Goal: Information Seeking & Learning: Learn about a topic

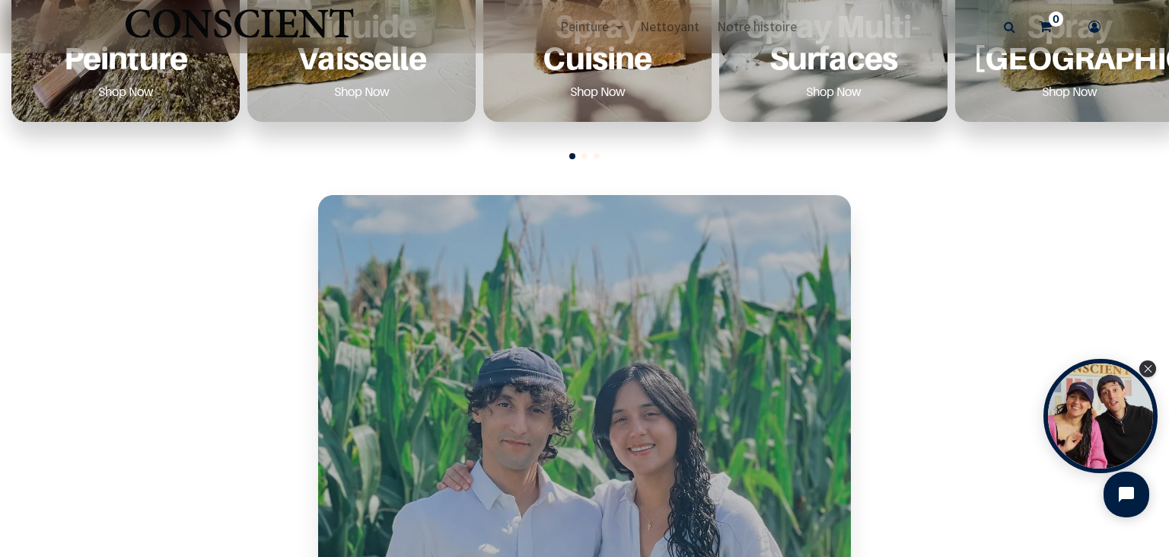
scroll to position [614, 0]
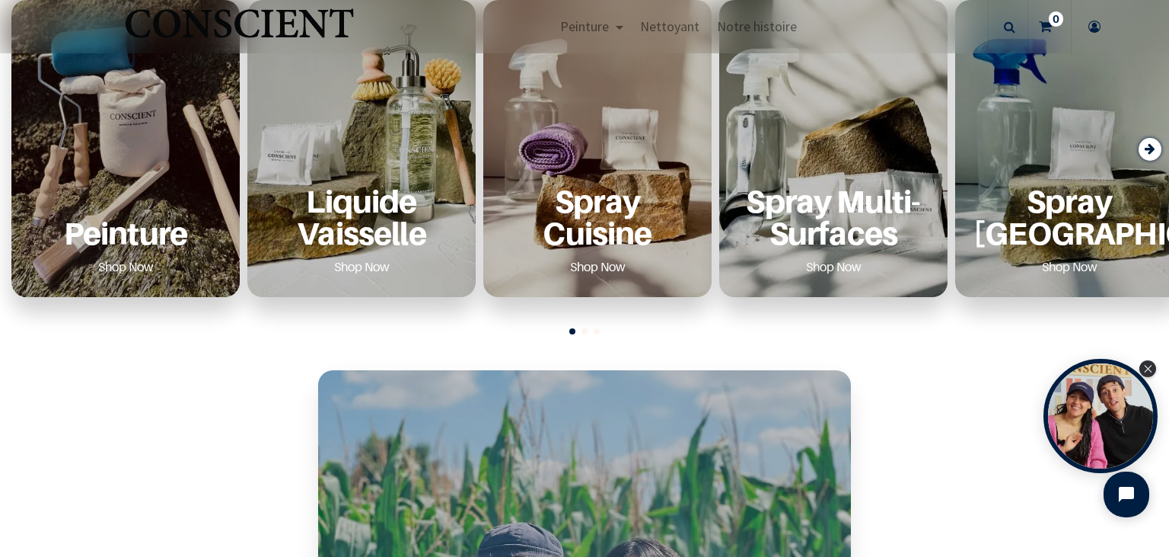
click at [114, 234] on p "Peinture" at bounding box center [126, 232] width 192 height 31
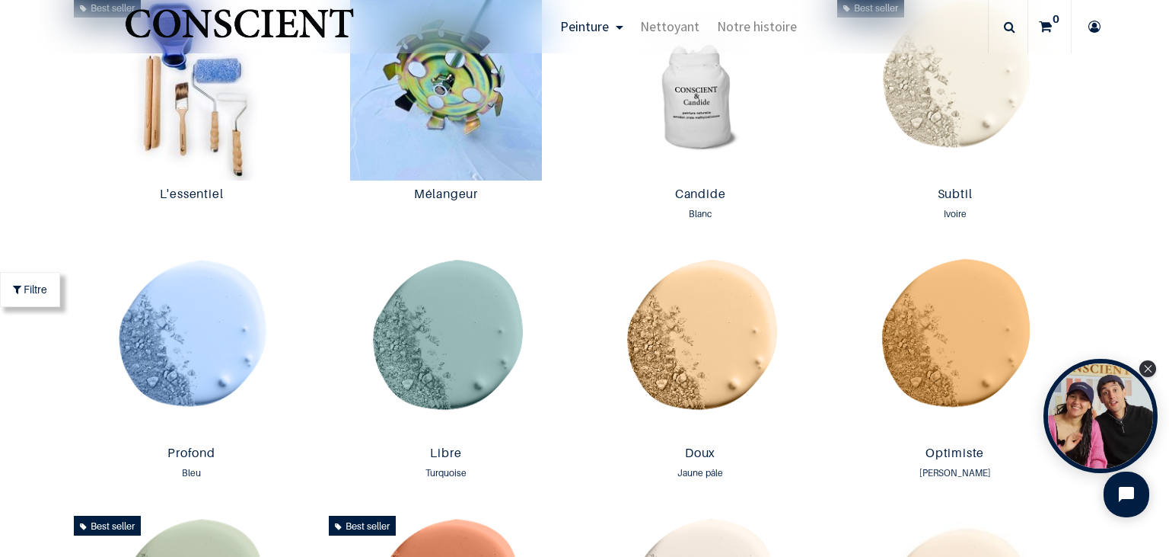
scroll to position [789, 0]
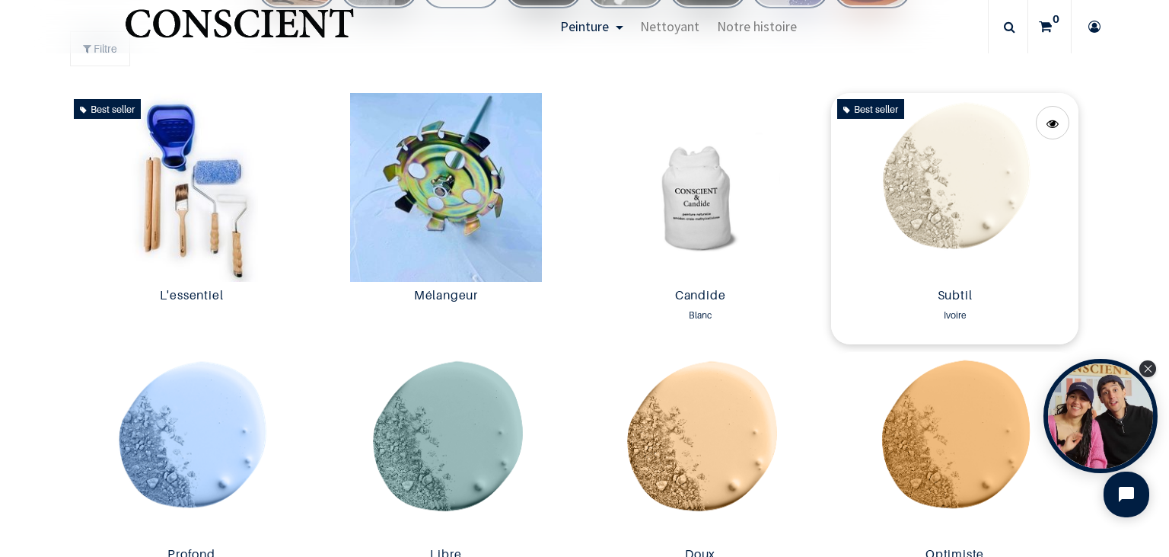
click at [981, 191] on img at bounding box center [954, 187] width 247 height 189
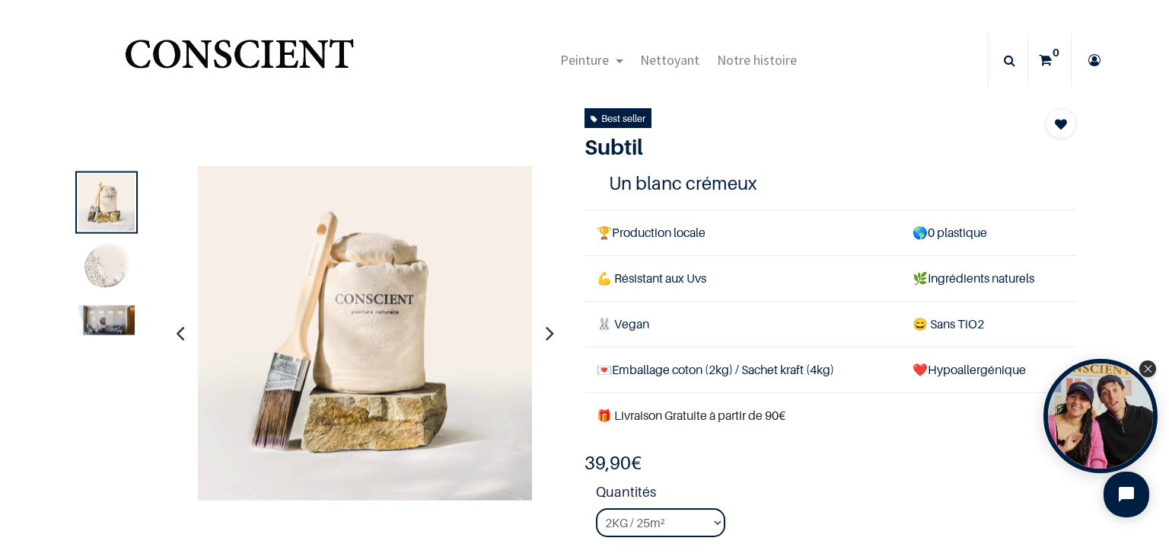
click at [180, 333] on icon "button" at bounding box center [180, 332] width 8 height 41
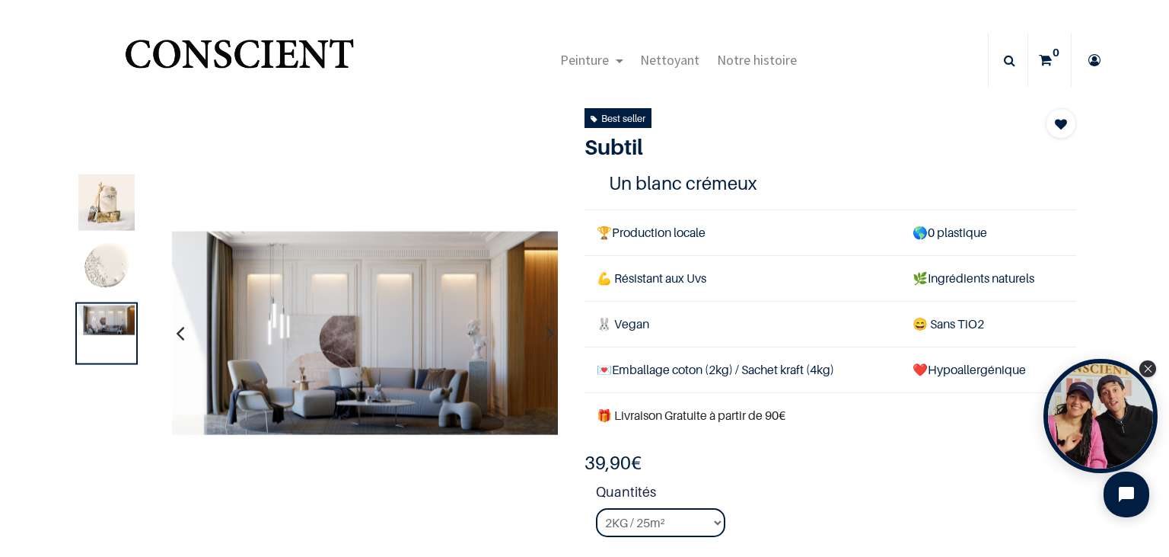
click at [180, 333] on icon "button" at bounding box center [180, 332] width 8 height 41
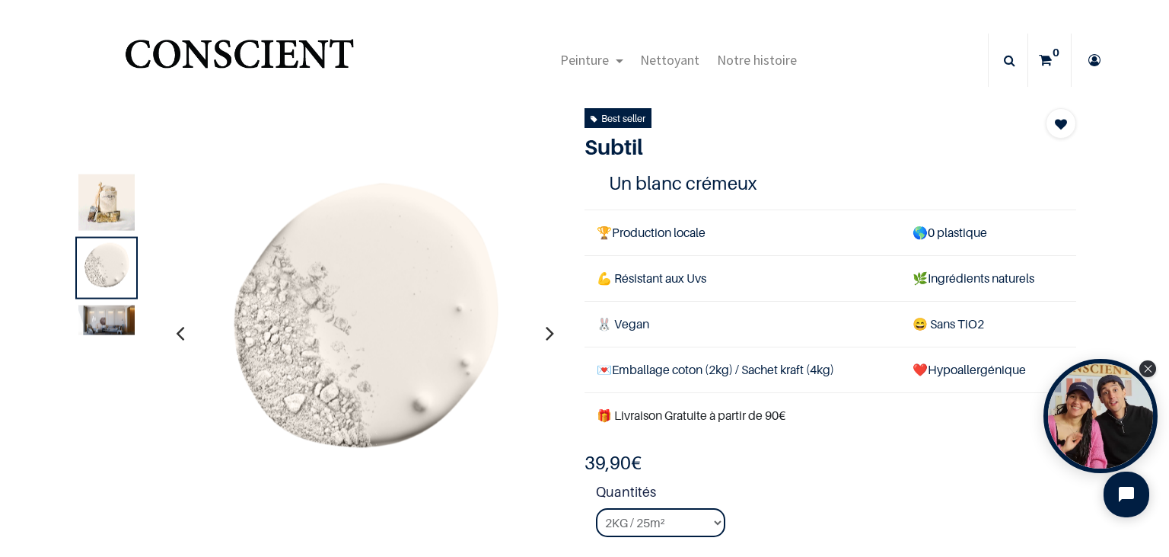
click at [180, 333] on icon "button" at bounding box center [180, 332] width 8 height 41
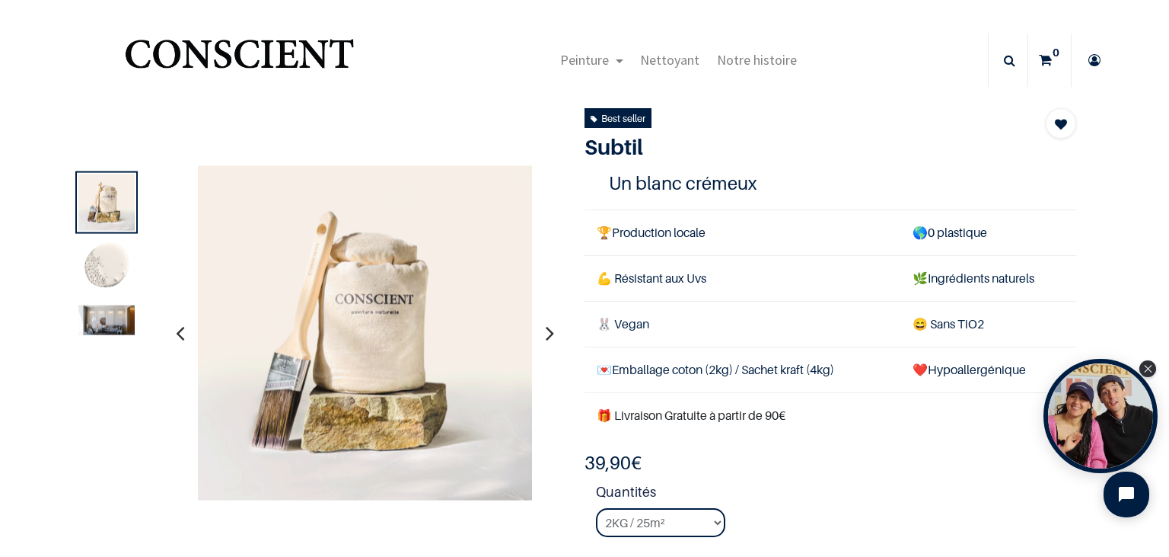
click at [180, 335] on icon "button" at bounding box center [180, 332] width 8 height 41
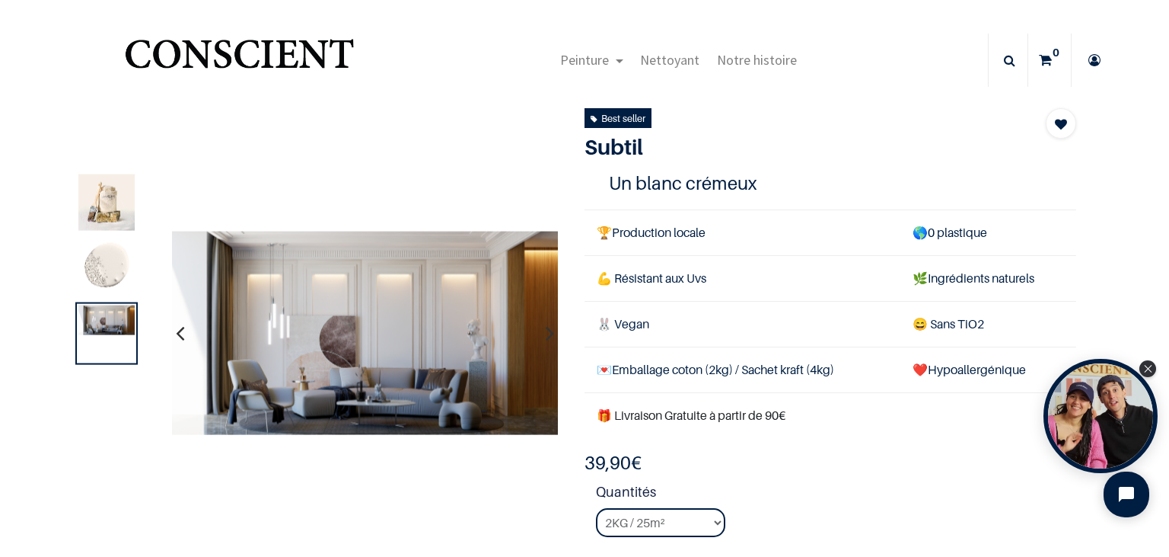
click at [180, 335] on icon "button" at bounding box center [180, 332] width 8 height 41
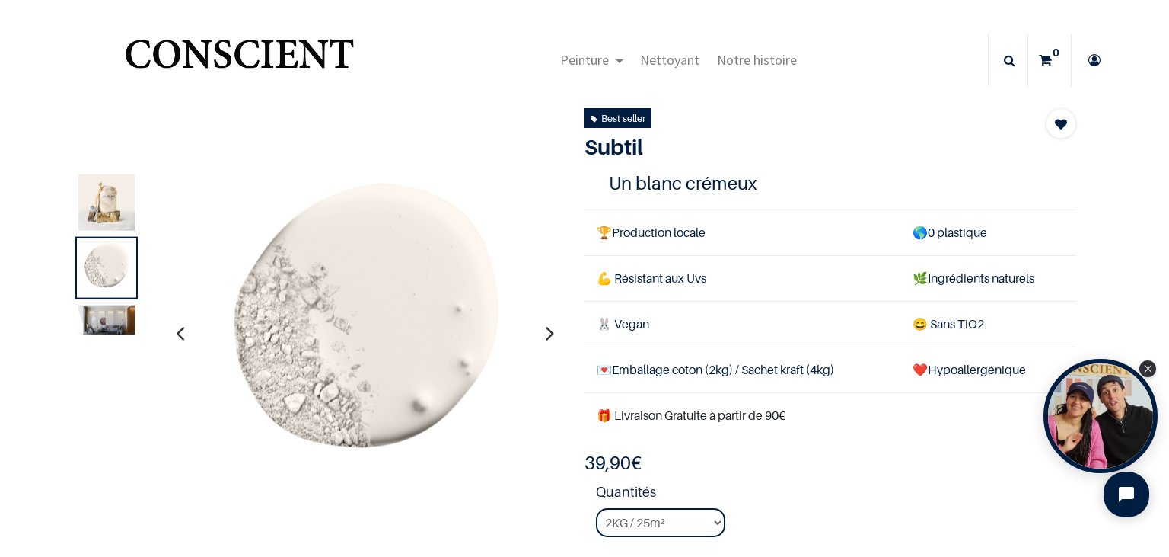
click at [180, 335] on icon "button" at bounding box center [180, 332] width 8 height 41
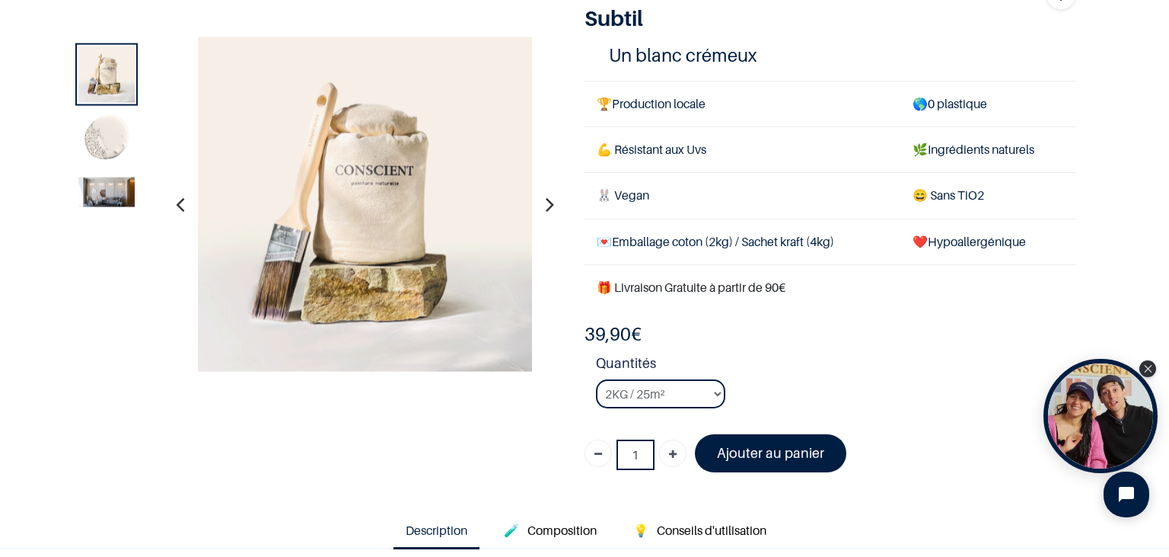
scroll to position [175, 0]
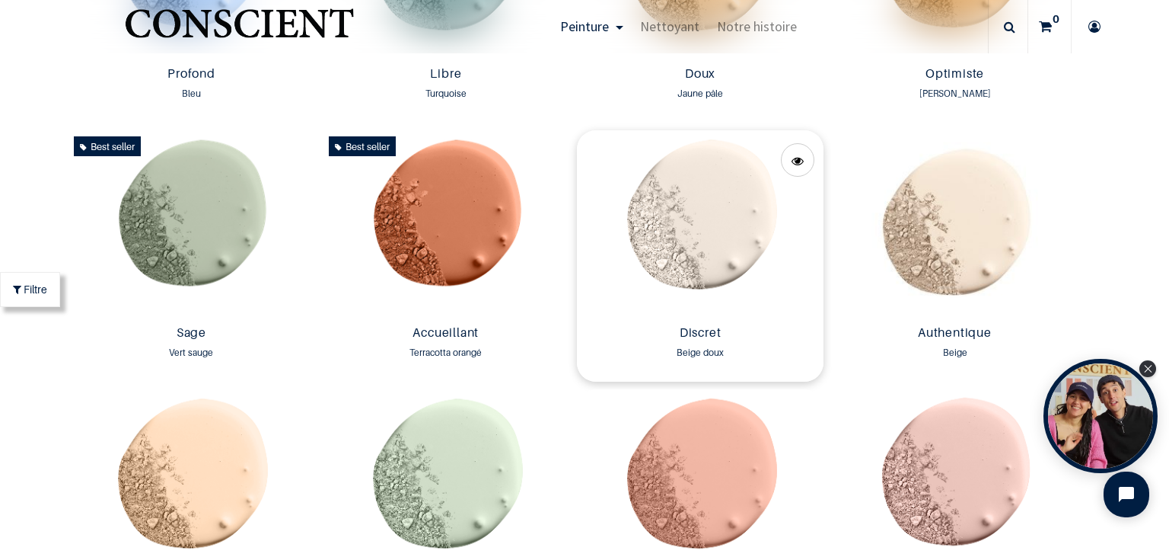
scroll to position [1316, 0]
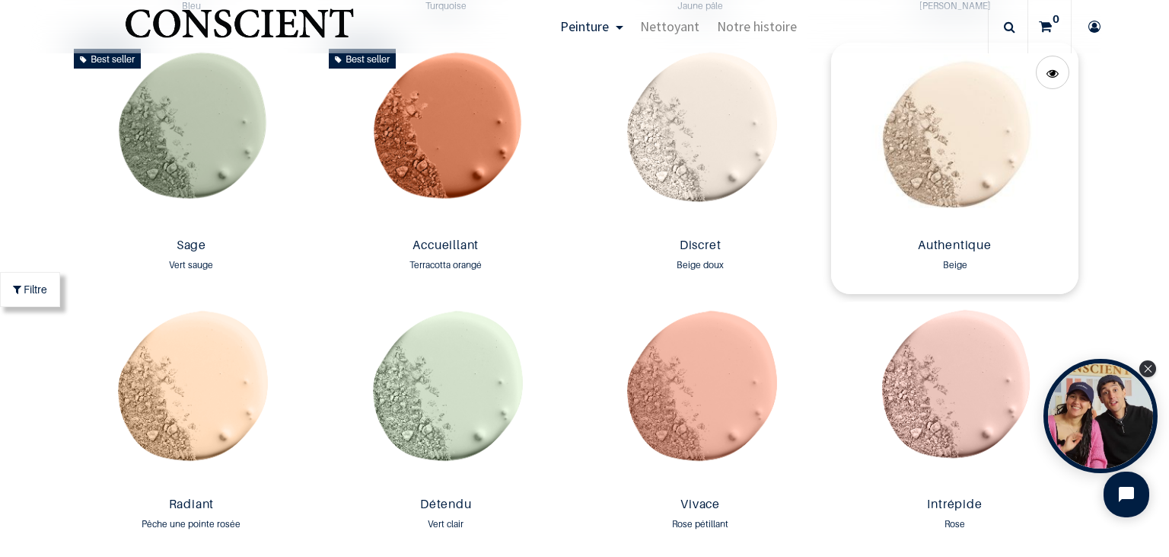
click at [965, 142] on img at bounding box center [954, 137] width 247 height 189
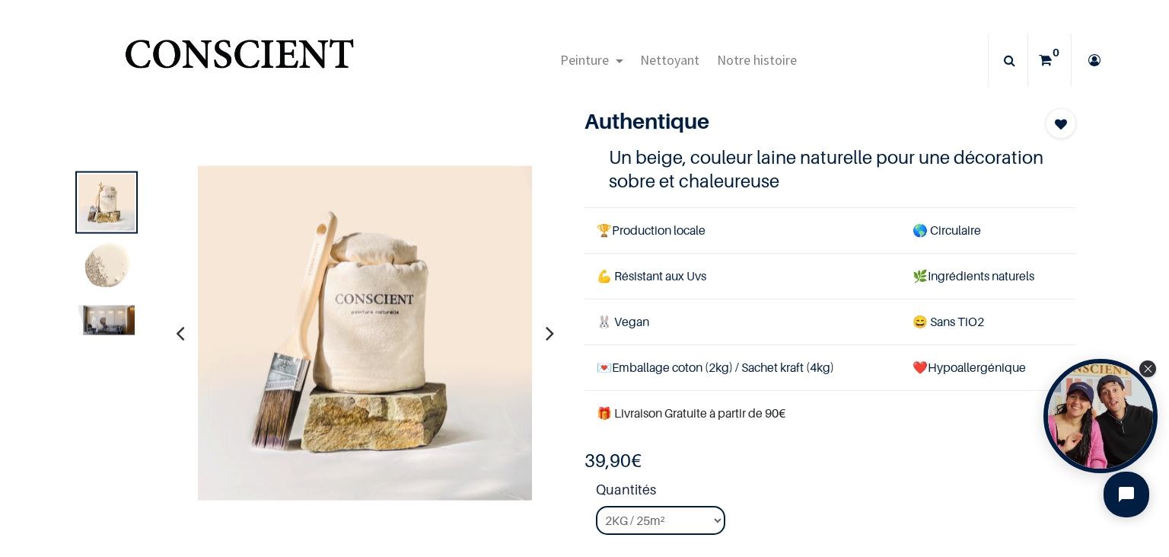
click at [182, 334] on icon "button" at bounding box center [180, 332] width 8 height 41
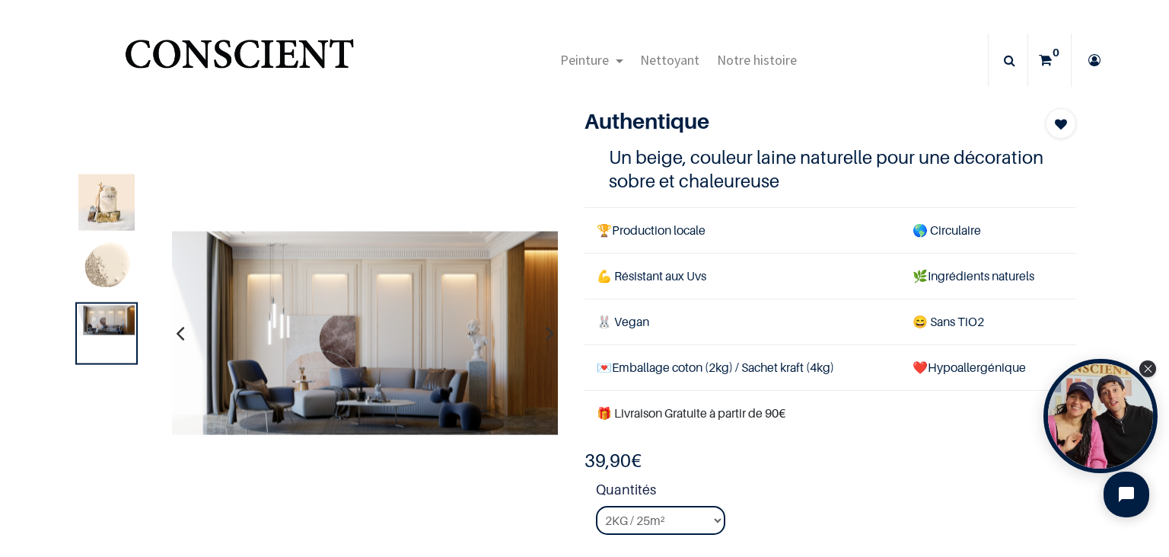
click at [179, 334] on icon "button" at bounding box center [180, 332] width 8 height 41
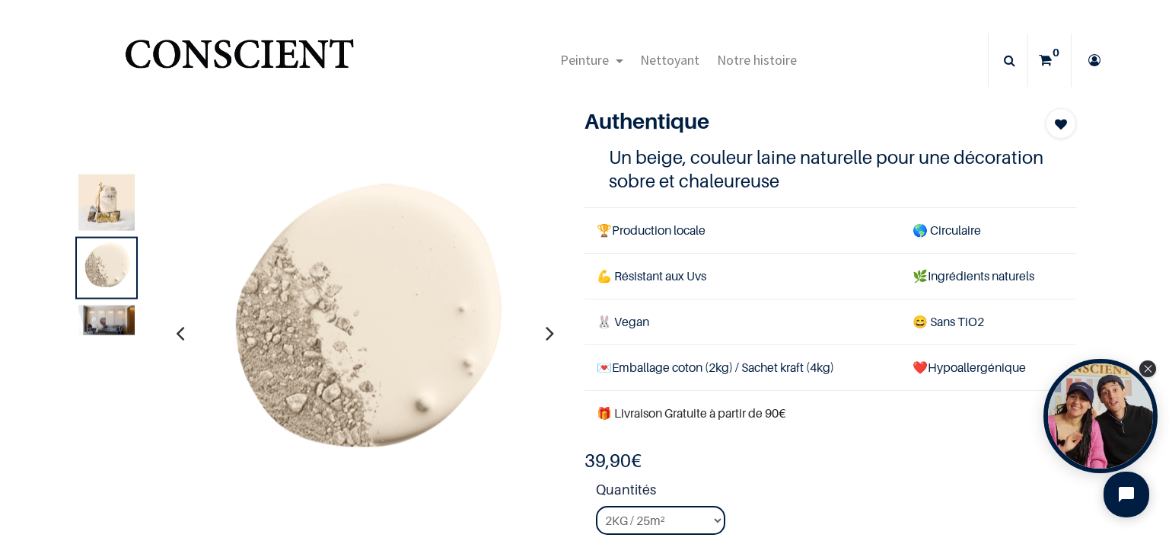
click at [179, 334] on icon "button" at bounding box center [180, 332] width 8 height 41
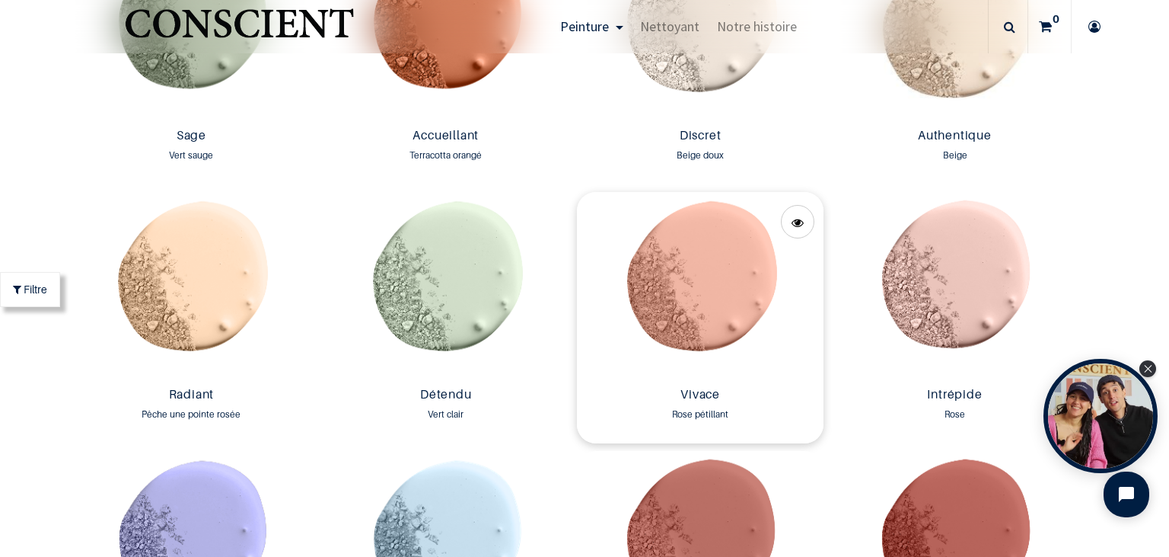
scroll to position [1491, 0]
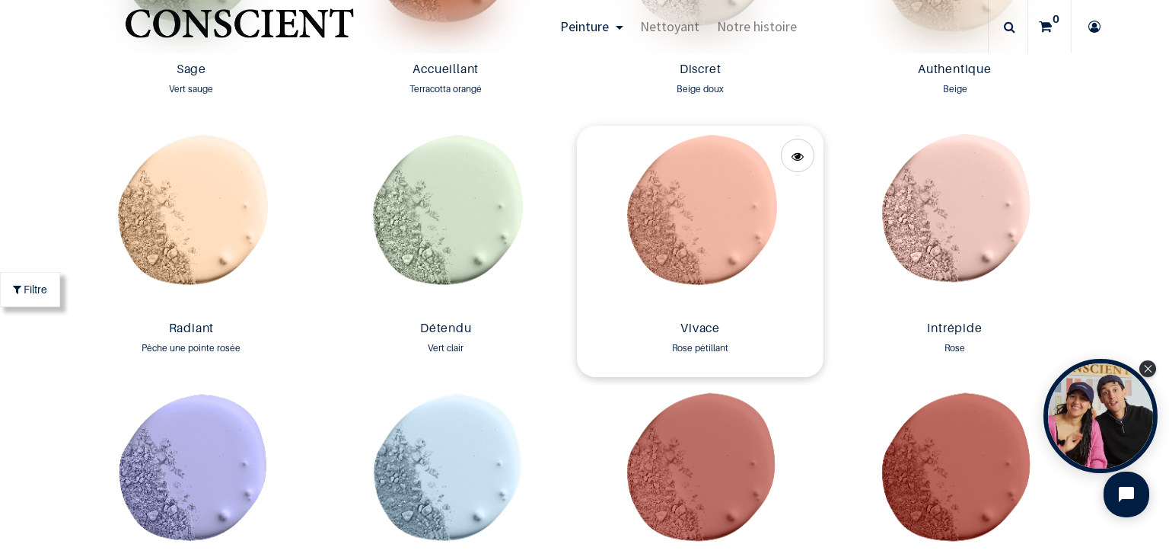
click at [703, 223] on img at bounding box center [700, 220] width 247 height 189
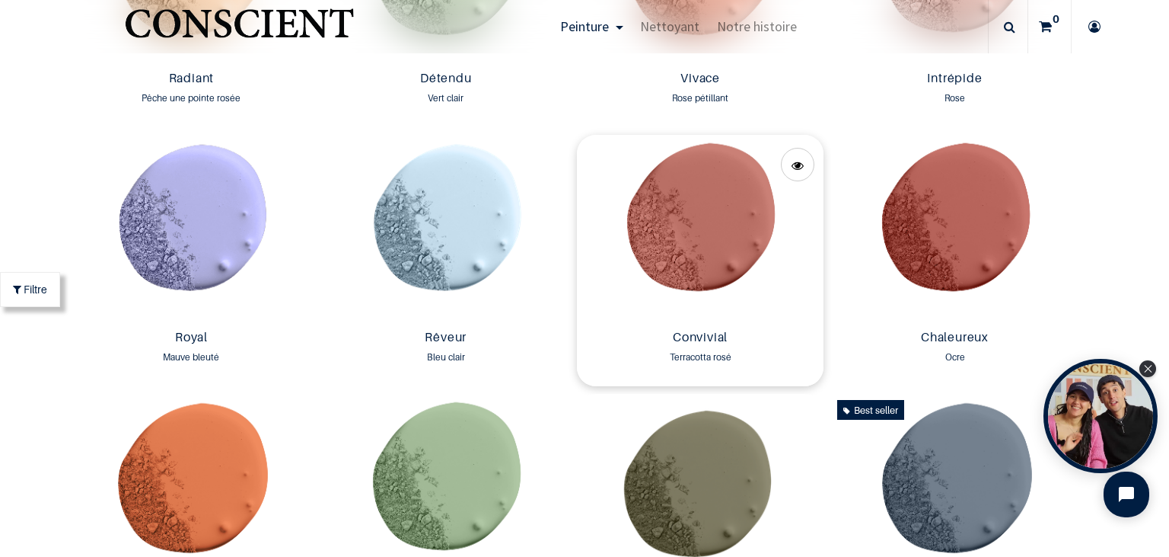
scroll to position [1754, 0]
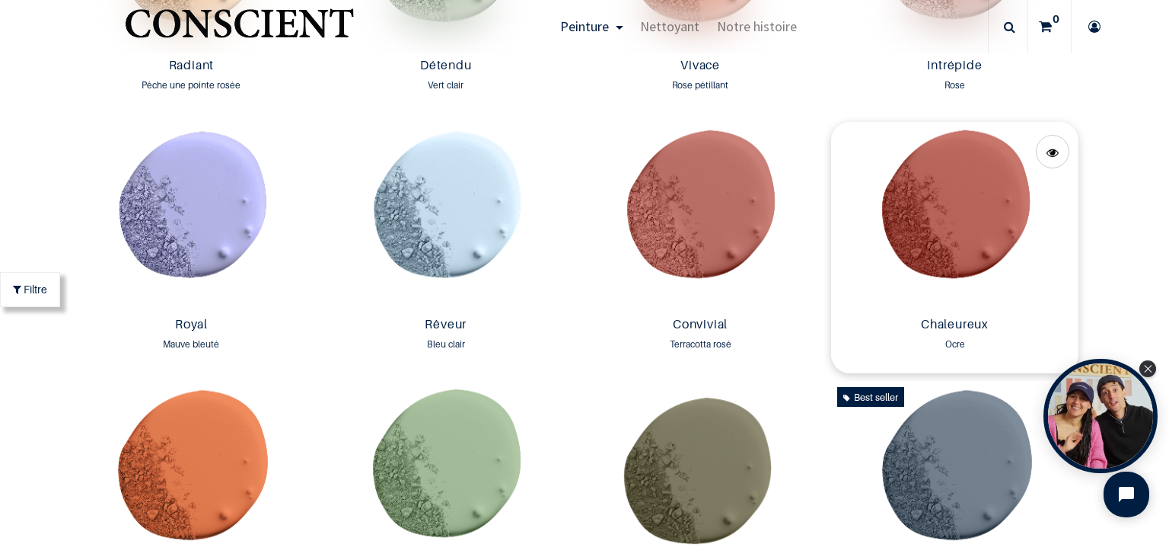
click at [981, 212] on img at bounding box center [954, 216] width 247 height 189
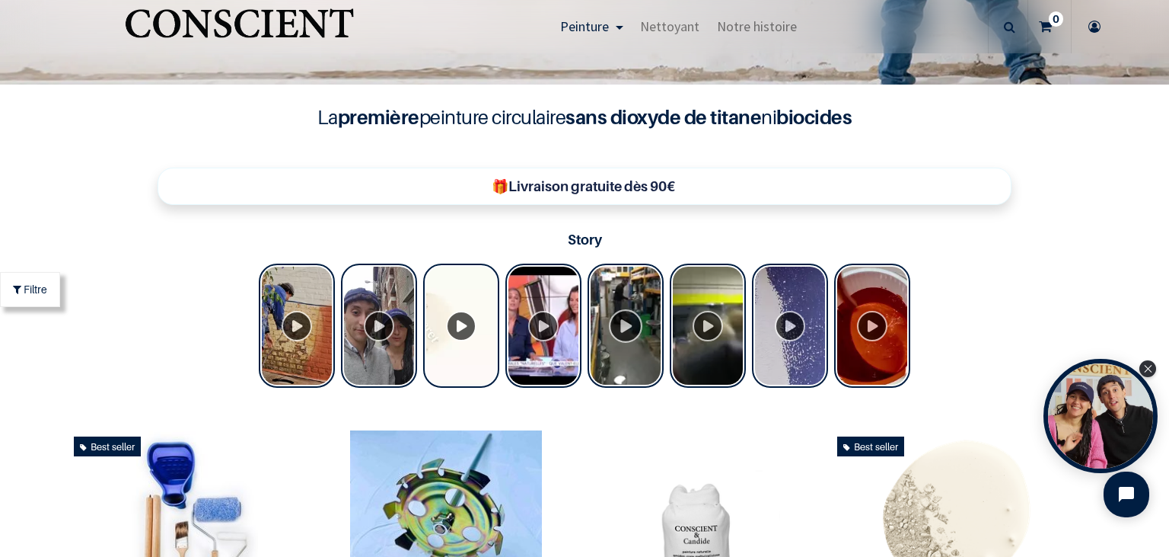
scroll to position [176, 0]
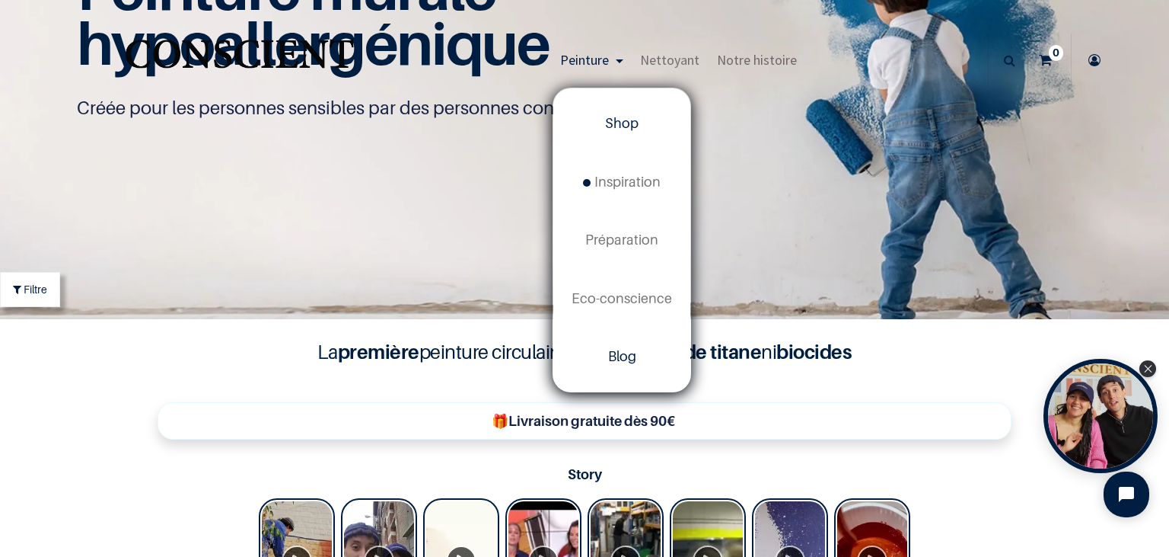
click at [626, 356] on span "Blog" at bounding box center [622, 356] width 28 height 16
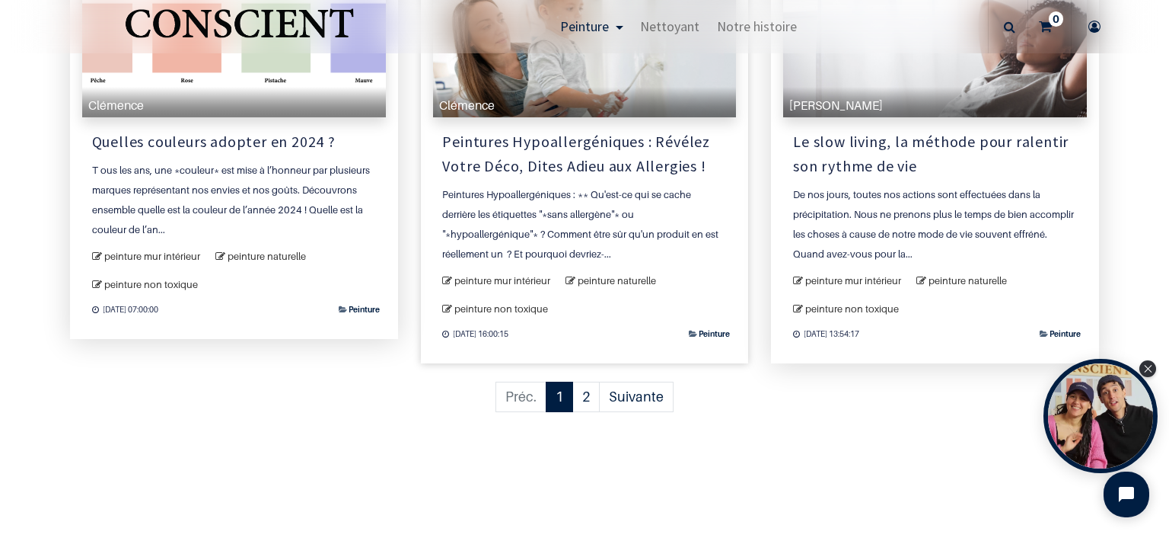
scroll to position [1578, 0]
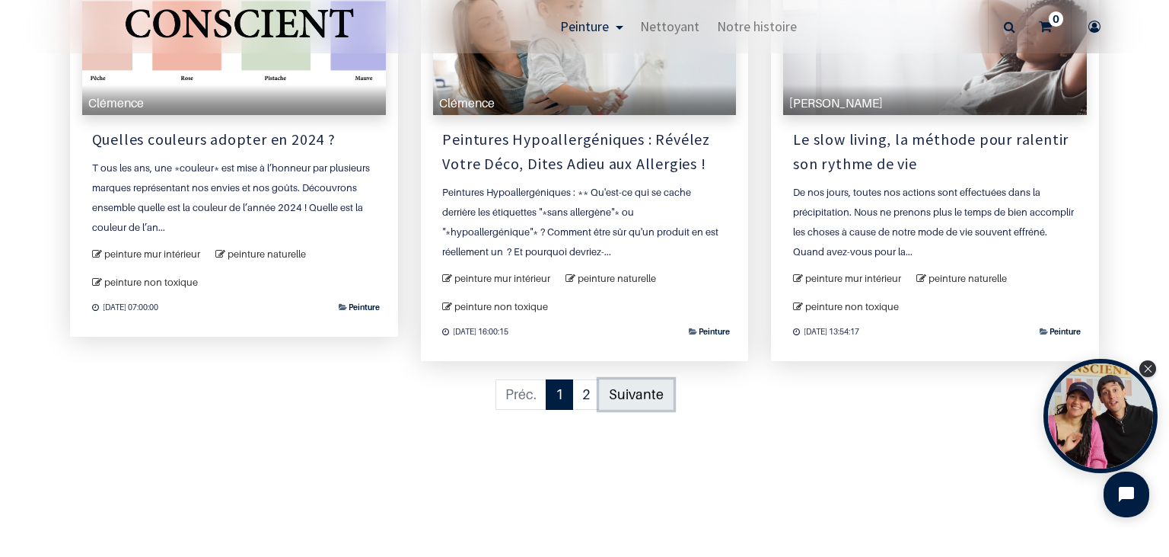
click at [639, 399] on link "Suivante" at bounding box center [636, 394] width 75 height 31
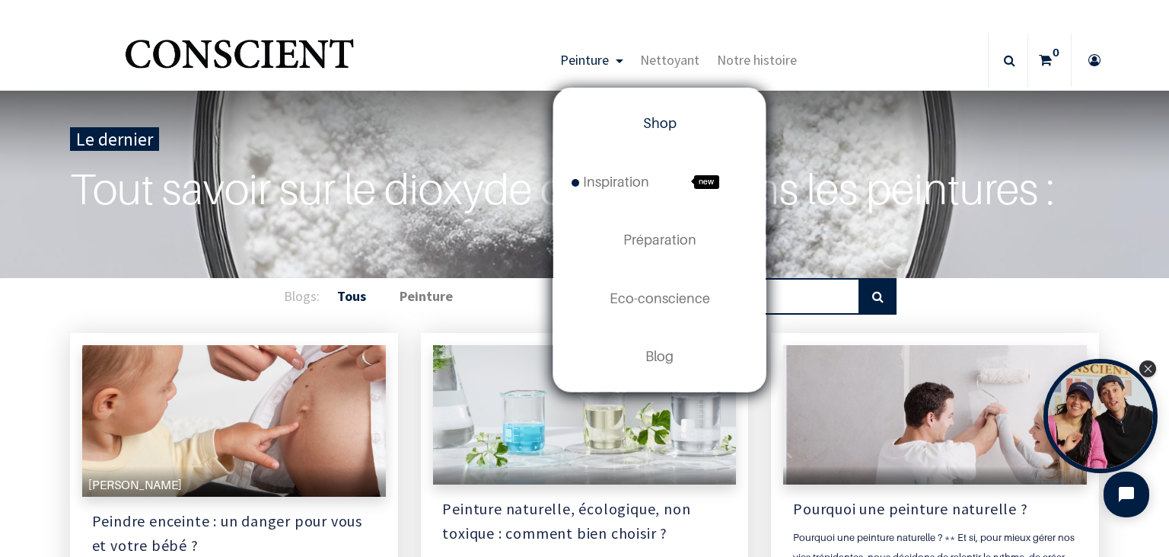
click at [666, 123] on span "Shop" at bounding box center [659, 123] width 33 height 16
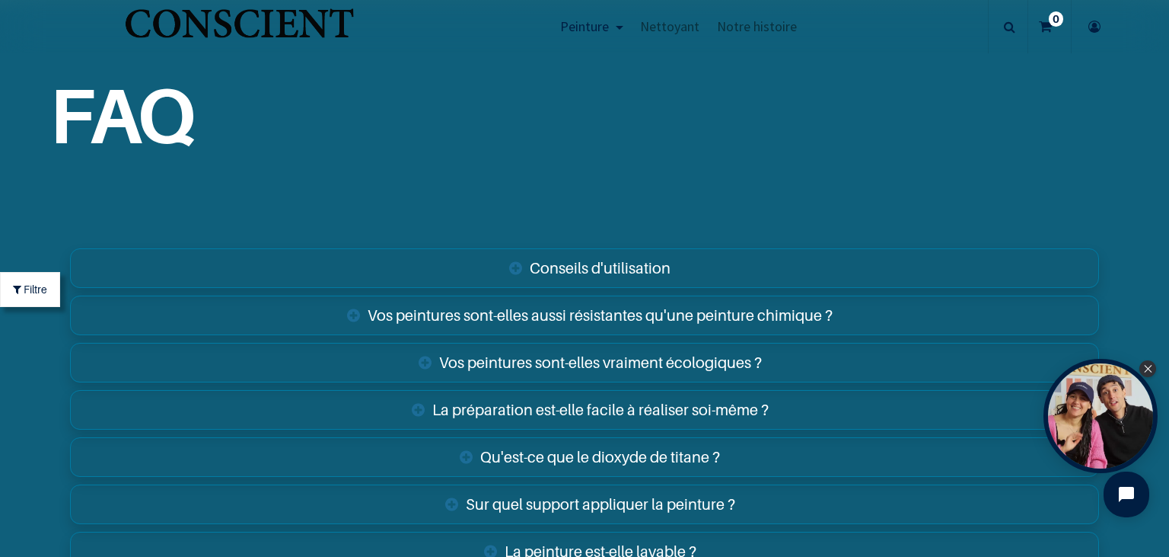
scroll to position [5262, 0]
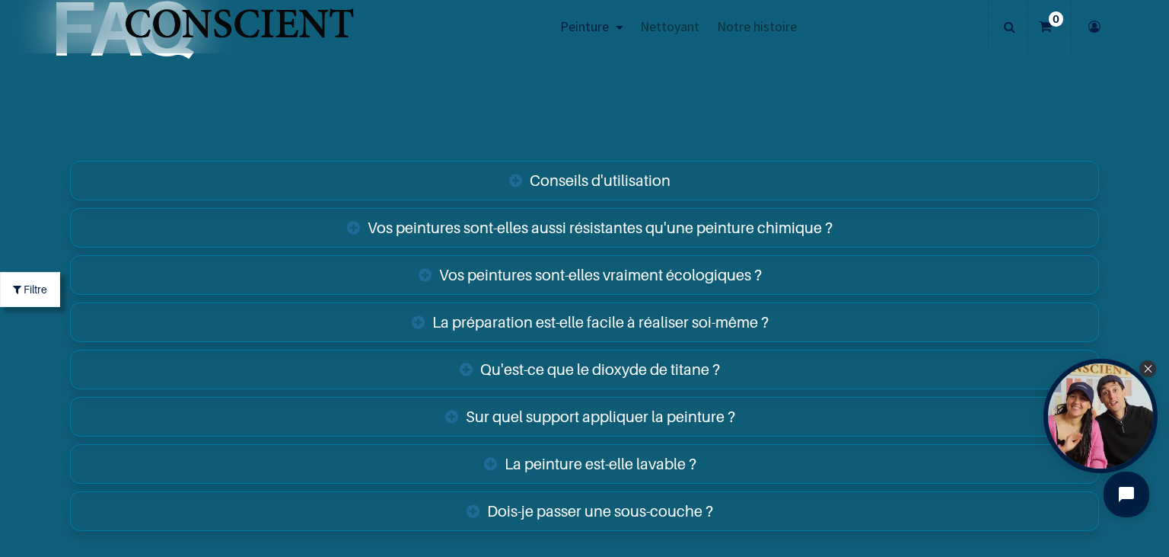
click at [691, 416] on link "Sur quel support appliquer la peinture ?" at bounding box center [584, 417] width 1029 height 40
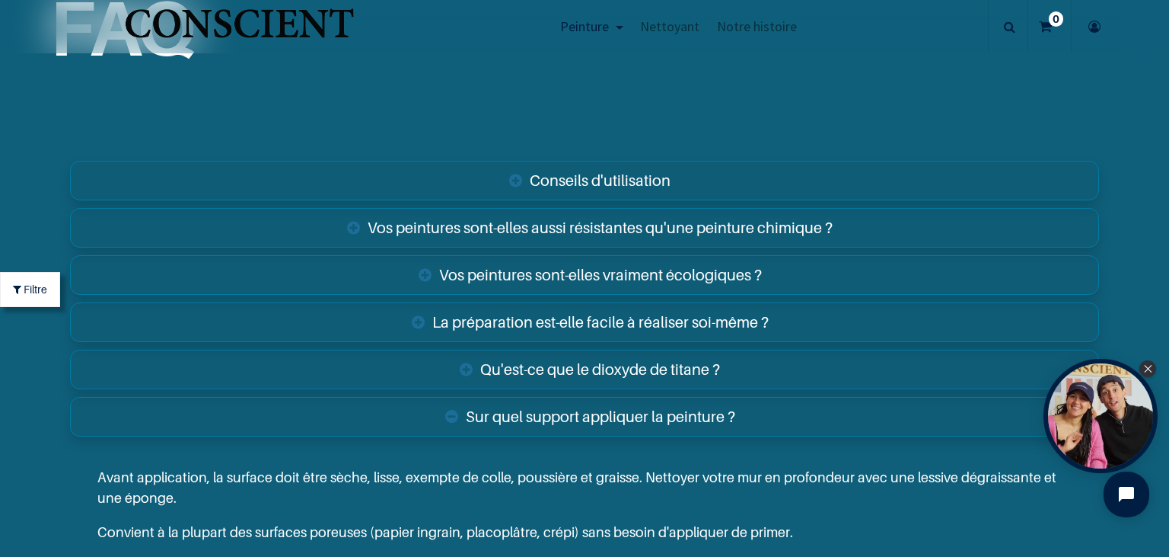
click at [609, 183] on link "Conseils d'utilisation" at bounding box center [584, 181] width 1029 height 40
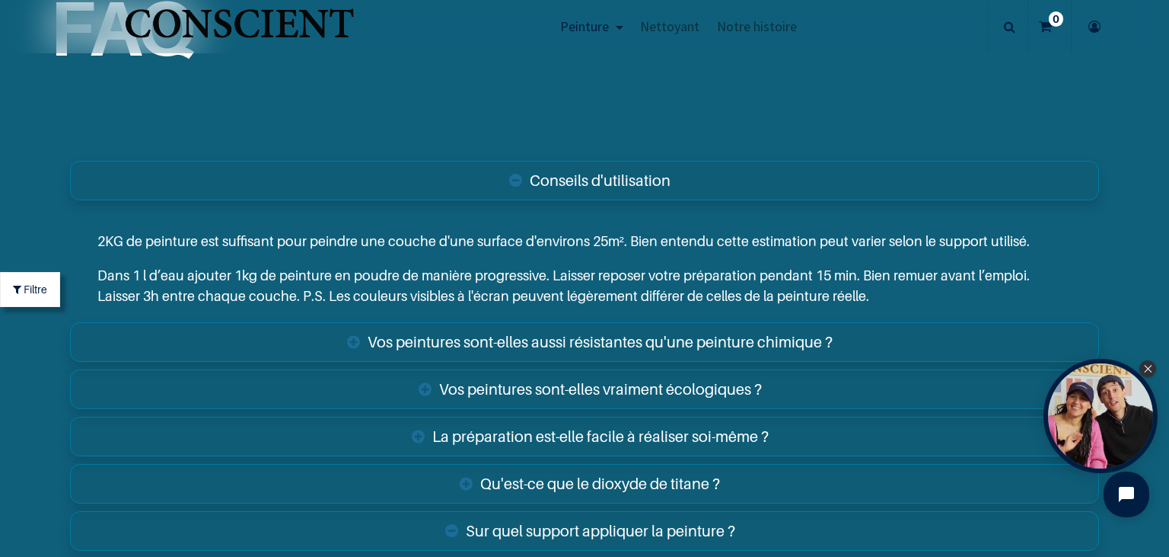
click at [612, 337] on link "Vos peintures sont-elles aussi résistantes qu'une peinture chimique ?" at bounding box center [584, 342] width 1029 height 40
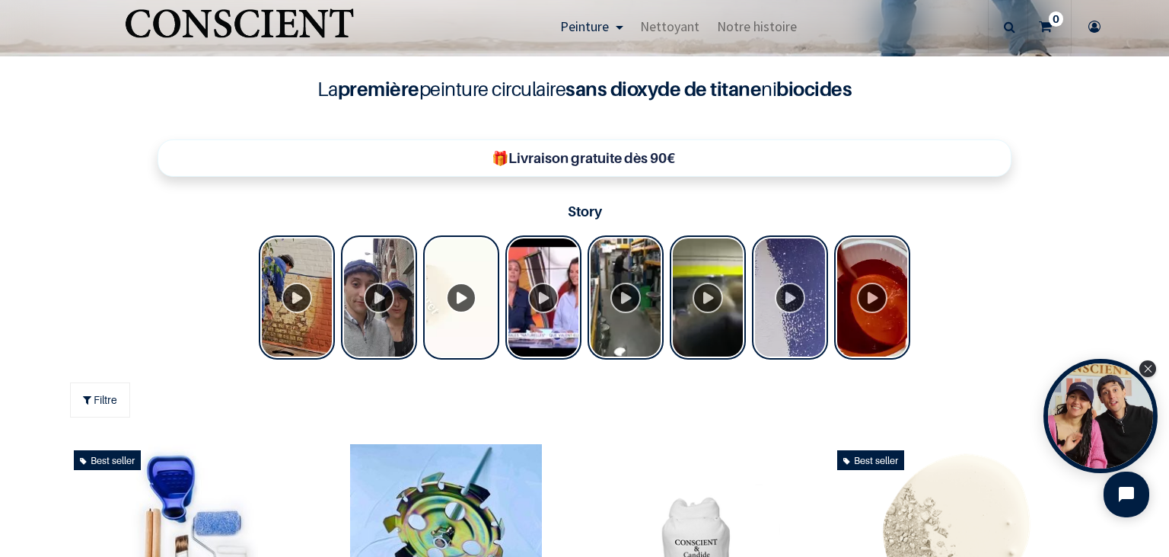
scroll to position [702, 0]
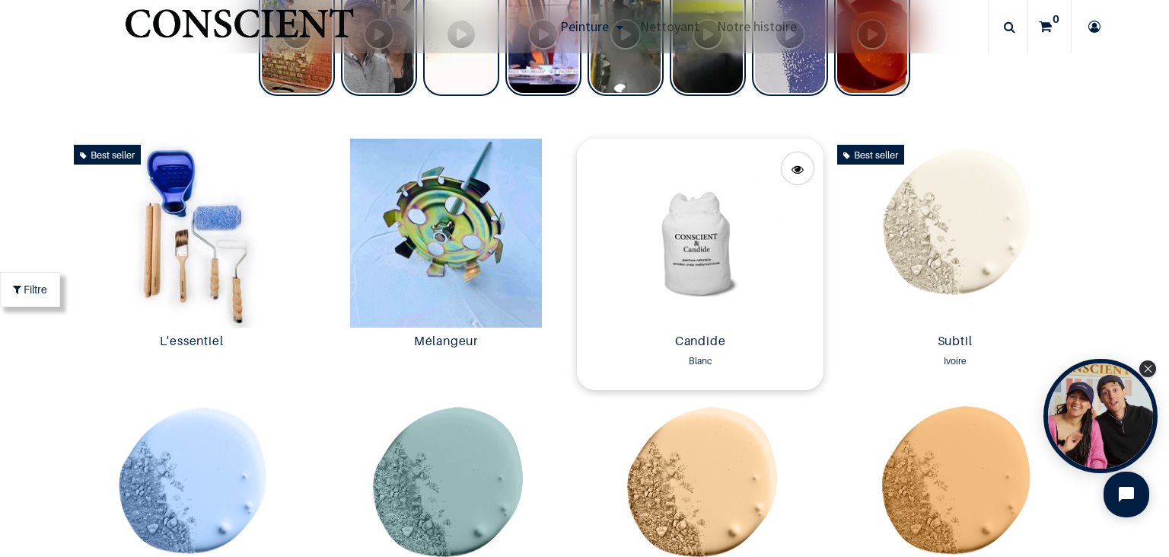
click at [699, 268] on img at bounding box center [700, 233] width 247 height 189
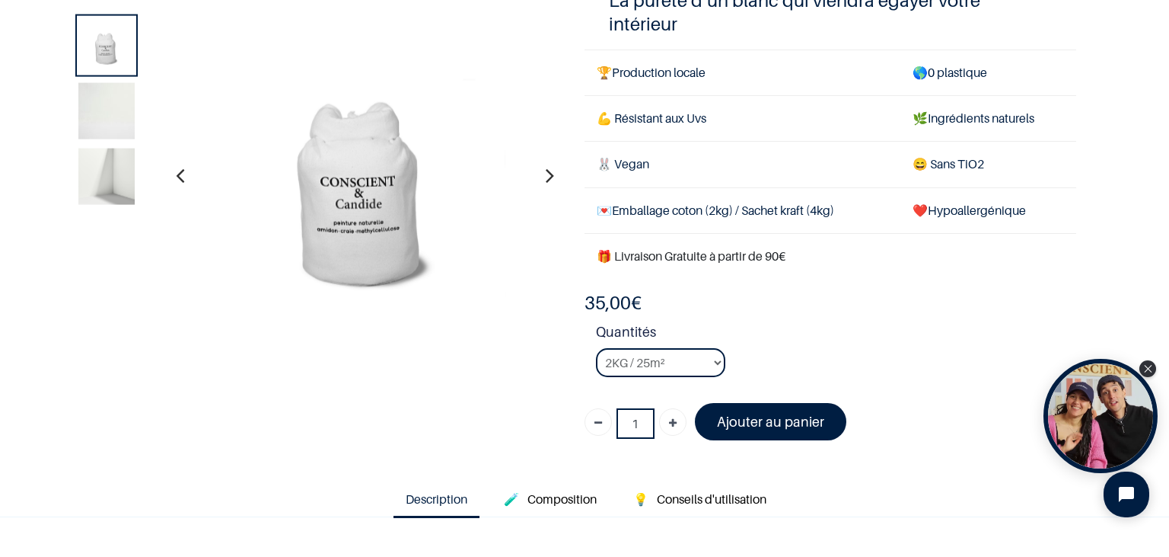
scroll to position [175, 0]
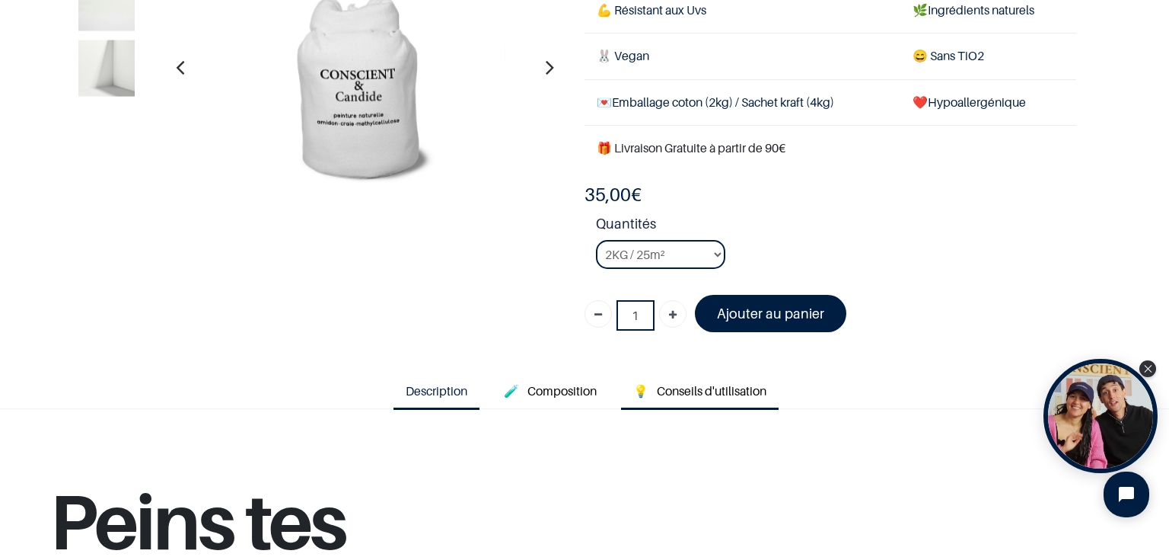
click at [739, 383] on span "Conseils d'utilisation" at bounding box center [712, 390] width 110 height 15
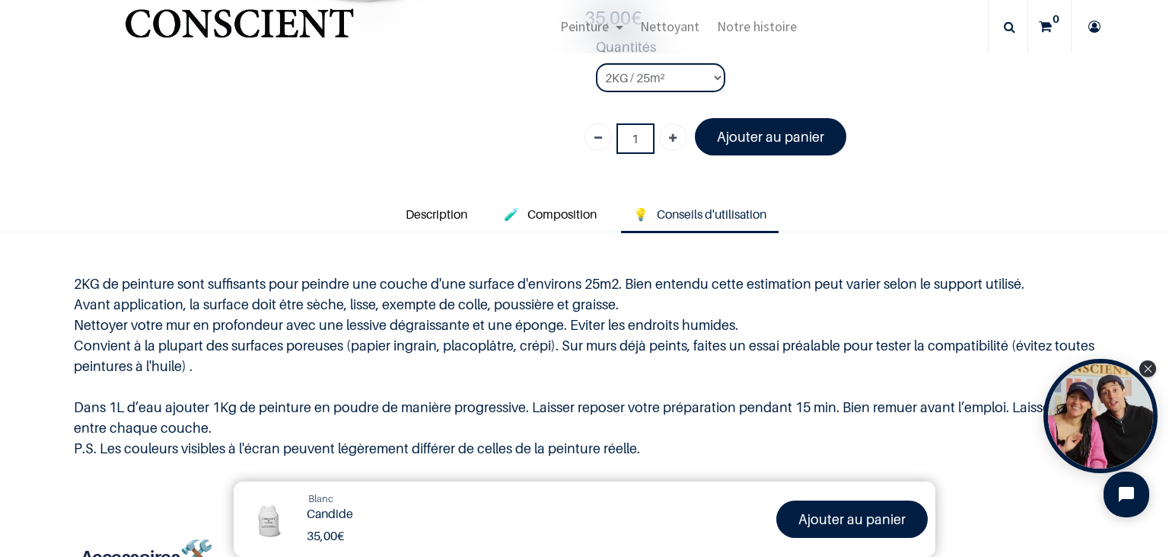
scroll to position [263, 0]
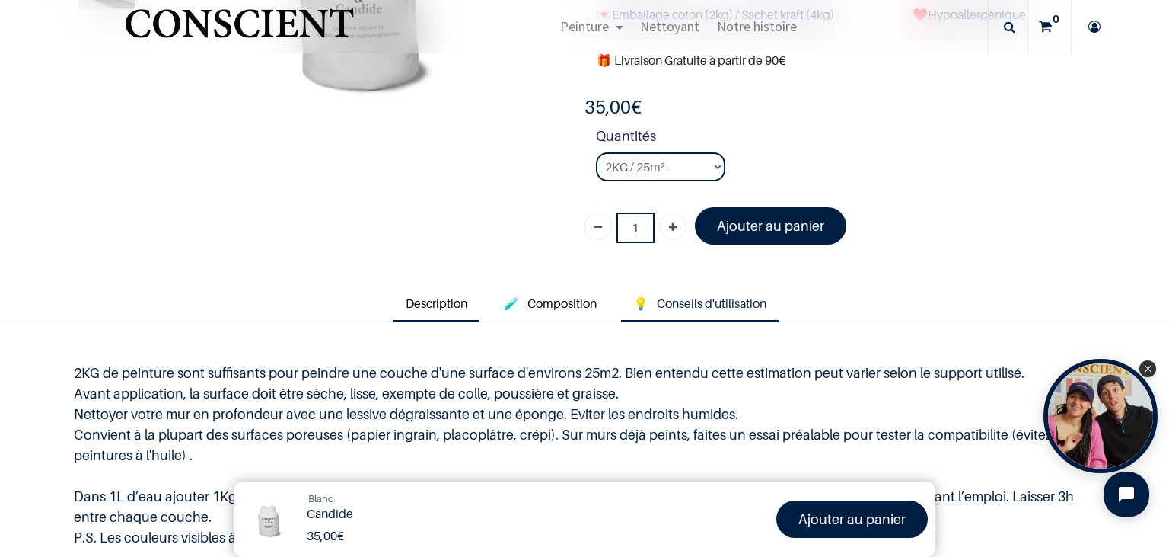
click at [443, 295] on span "Description" at bounding box center [437, 302] width 62 height 15
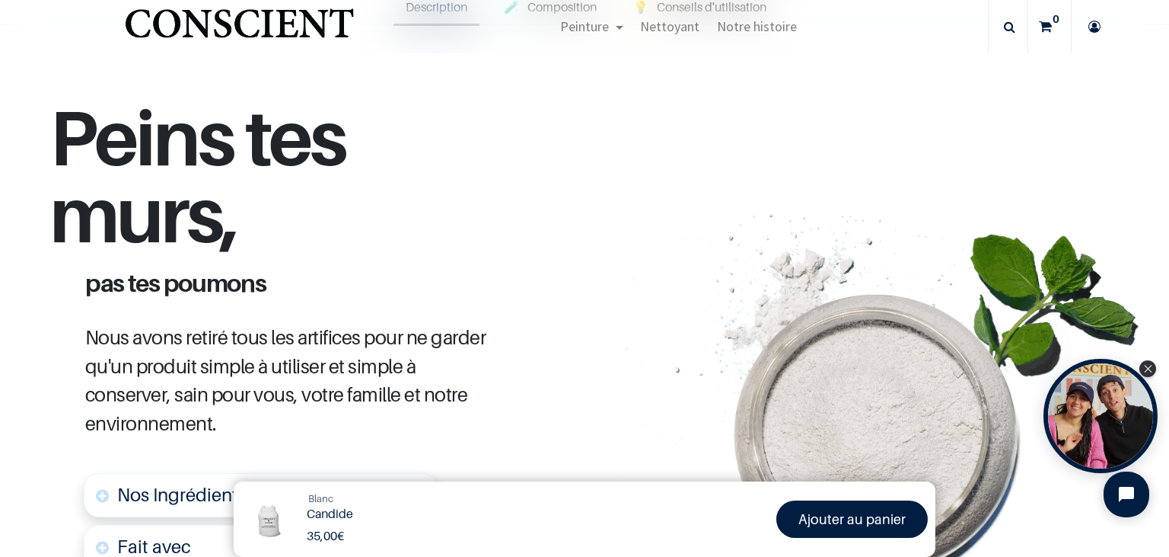
scroll to position [439, 0]
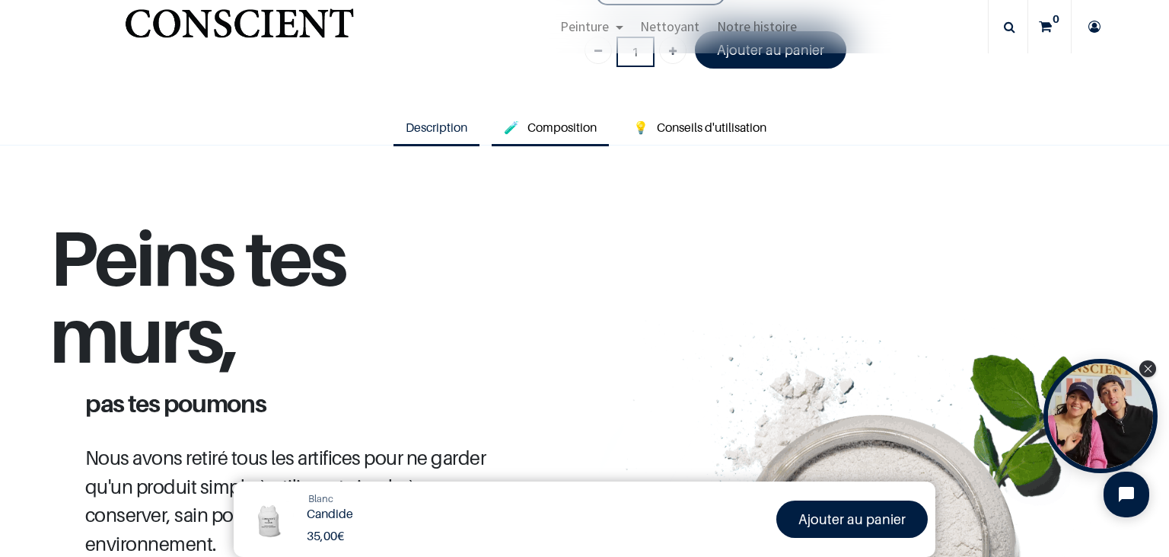
click at [574, 120] on span "Composition" at bounding box center [562, 127] width 69 height 15
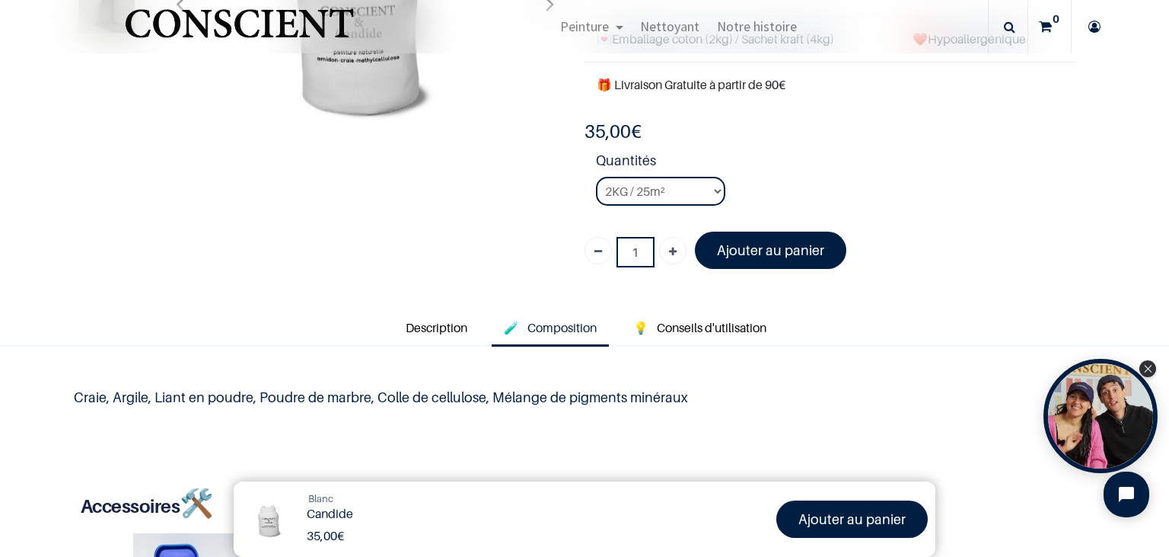
scroll to position [175, 0]
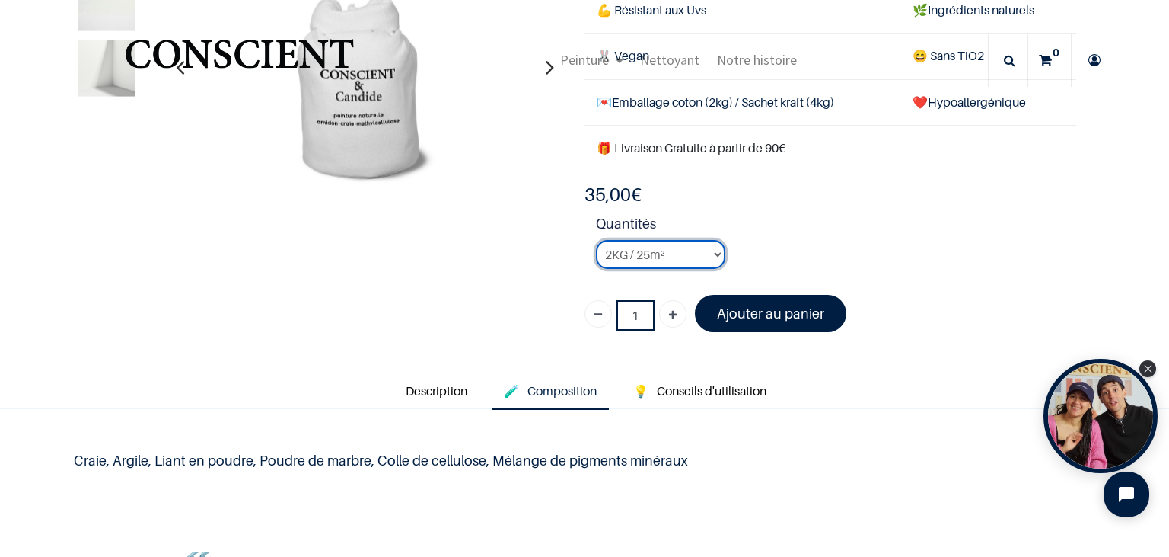
click at [596, 240] on select "2KG / 25m² 4KG / 50m² 8KG / 100m² Testeur" at bounding box center [660, 254] width 129 height 29
drag, startPoint x: 717, startPoint y: 228, endPoint x: 310, endPoint y: 254, distance: 408.1
click at [310, 254] on div "1" at bounding box center [573, 92] width 1029 height 501
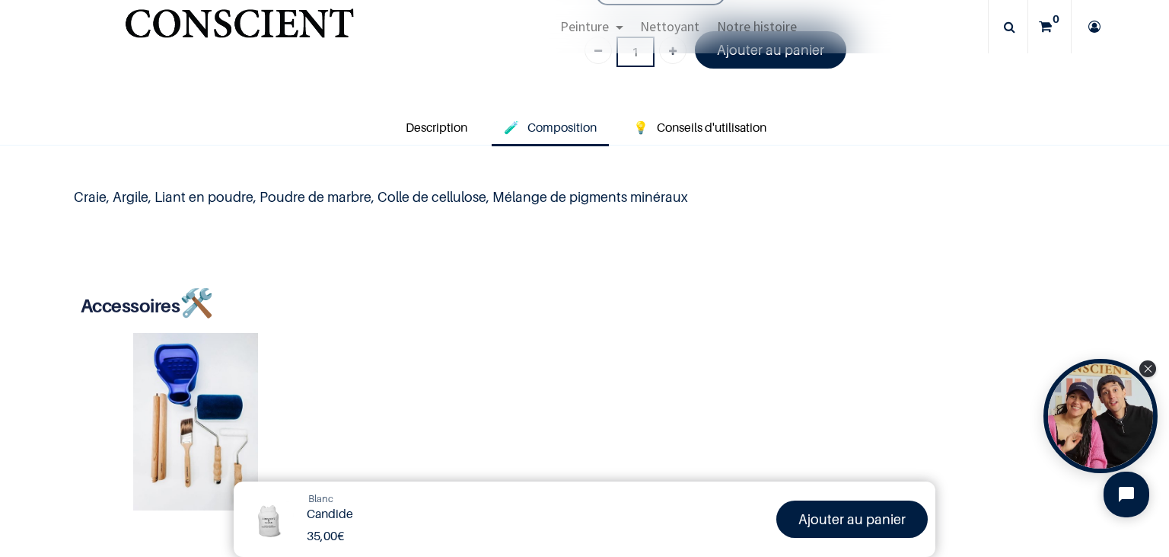
scroll to position [78, 0]
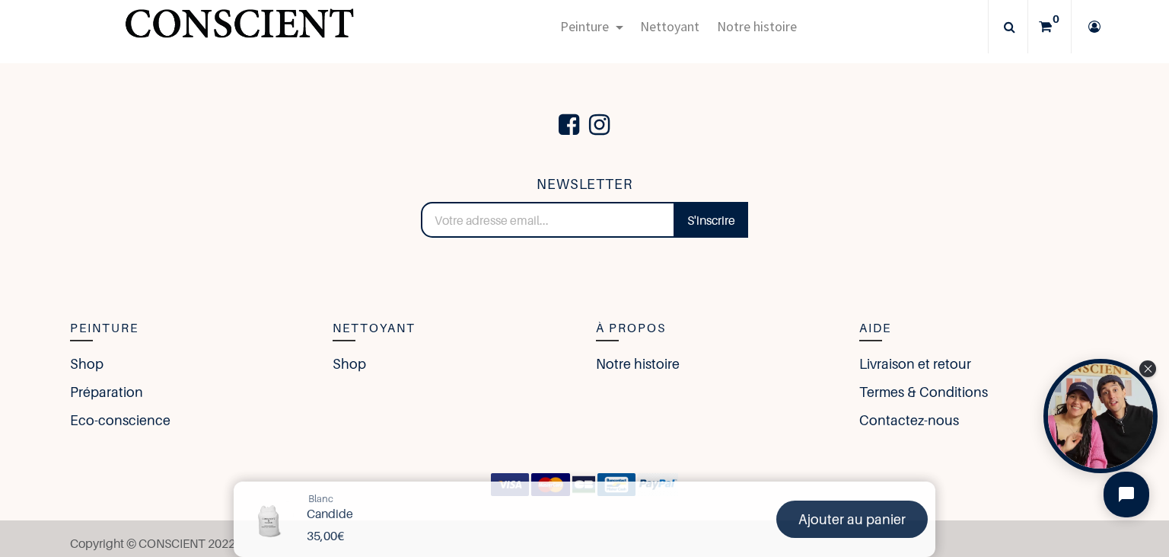
scroll to position [3210, 0]
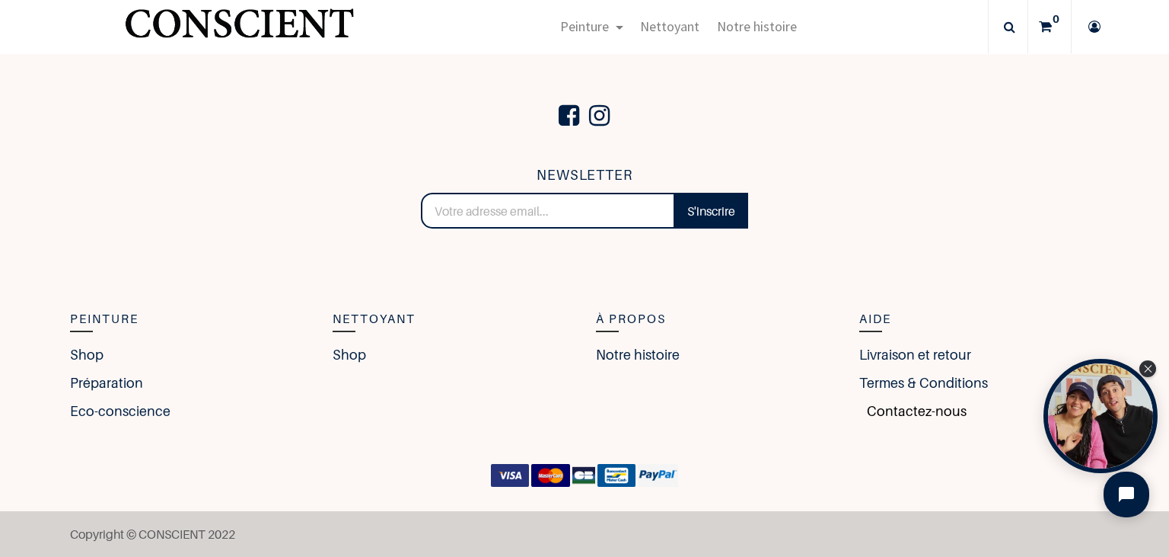
click at [908, 410] on link "Contactez-nous" at bounding box center [913, 410] width 107 height 21
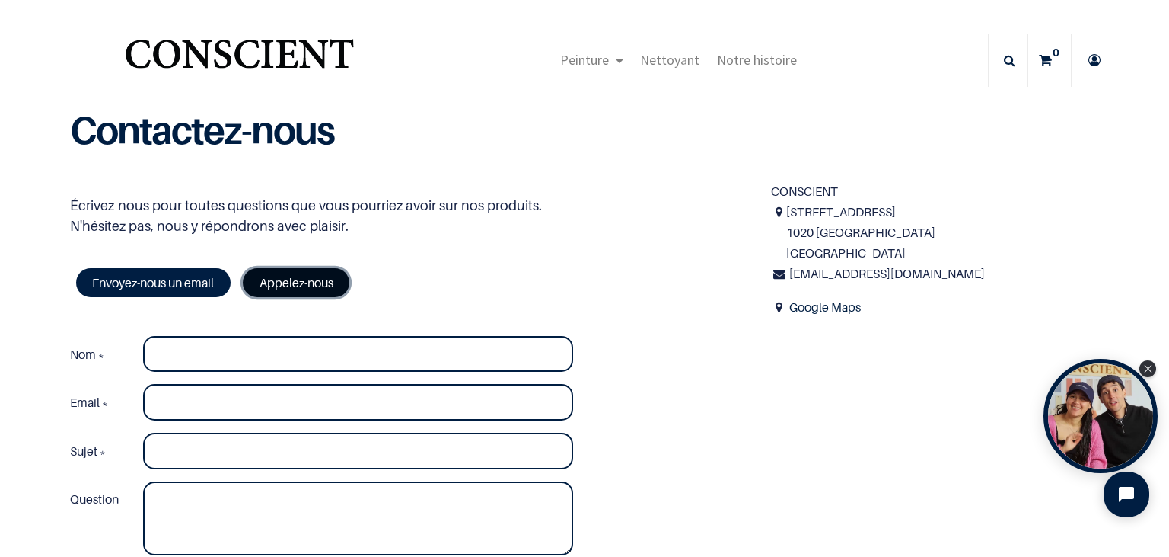
click at [294, 281] on link "Appelez-nous" at bounding box center [296, 282] width 107 height 29
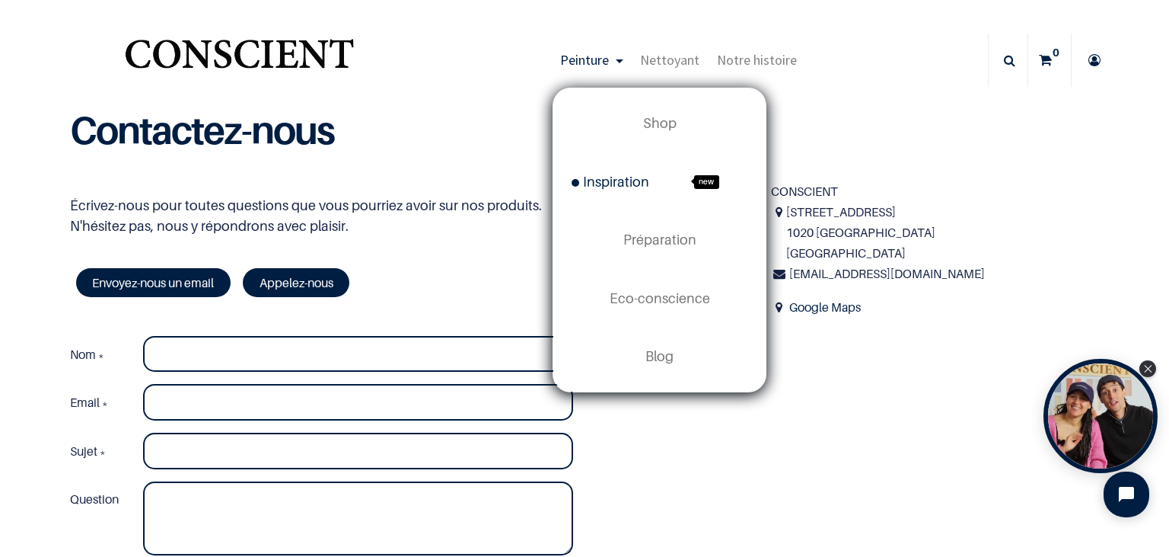
click at [615, 177] on span "Inspiration" at bounding box center [611, 182] width 78 height 16
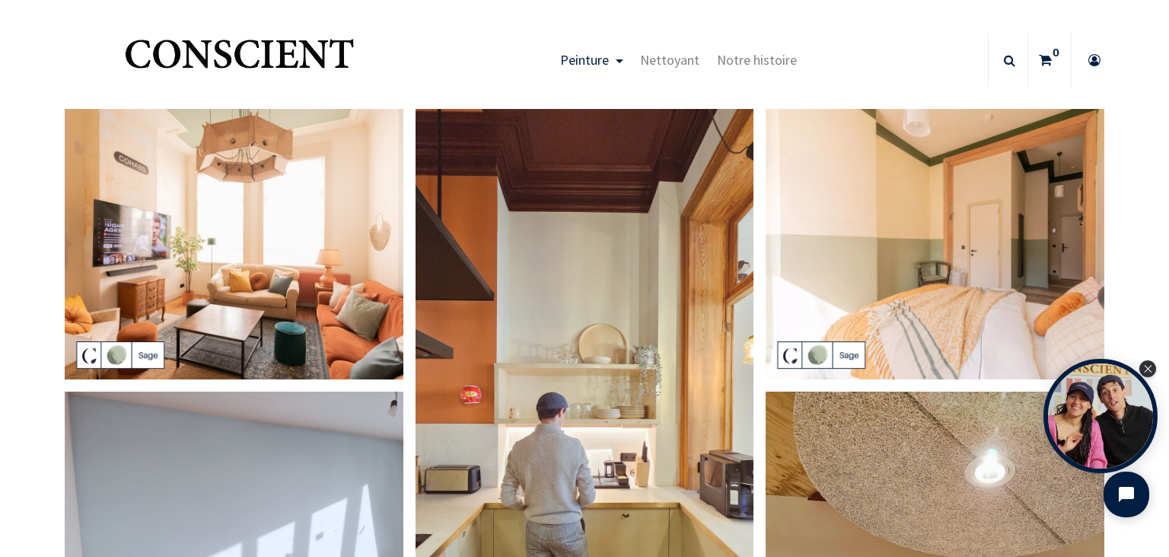
click at [221, 241] on img at bounding box center [234, 244] width 339 height 271
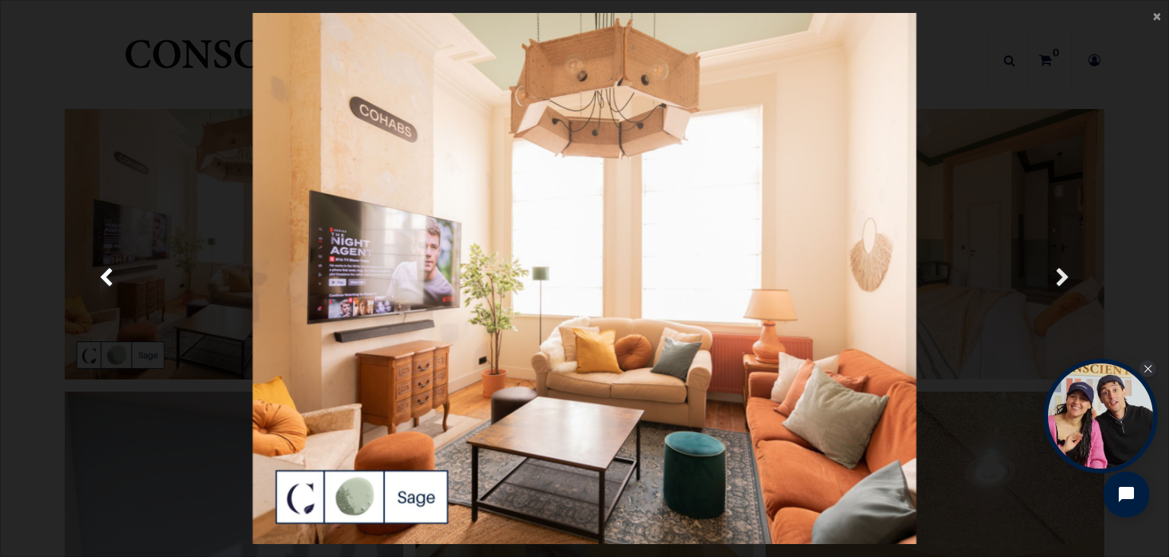
click at [1058, 275] on span "Suivante" at bounding box center [1063, 278] width 14 height 30
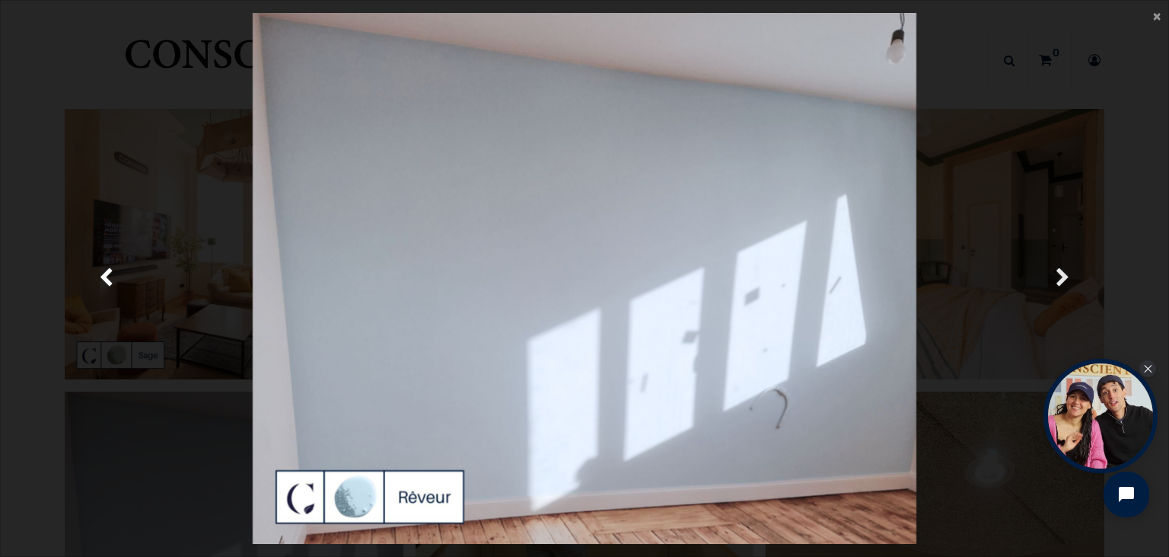
click at [1064, 273] on span "Suivante" at bounding box center [1063, 278] width 14 height 30
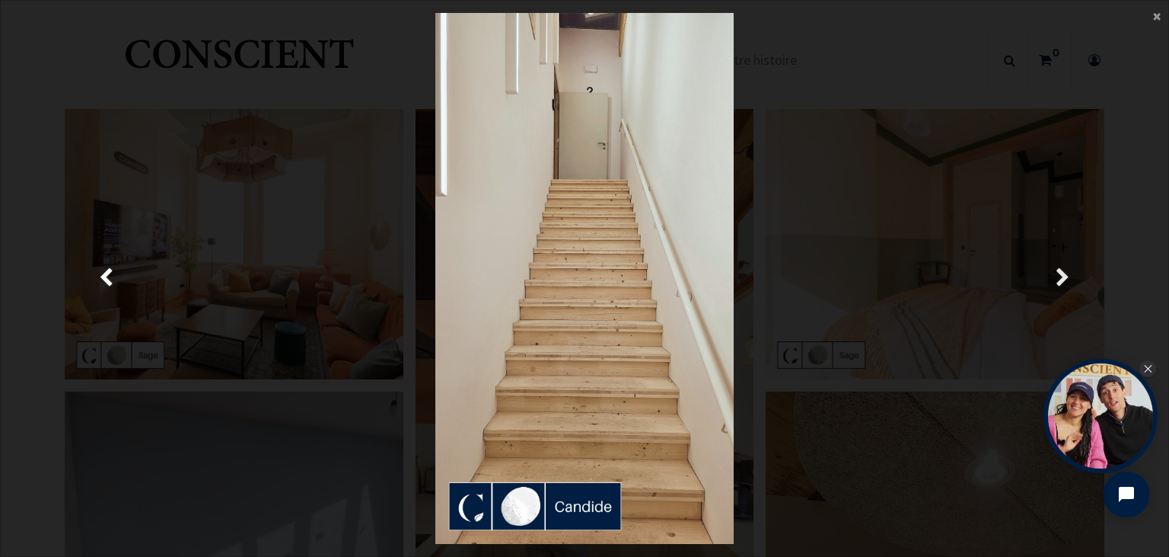
click at [1065, 275] on span "Suivante" at bounding box center [1063, 278] width 14 height 30
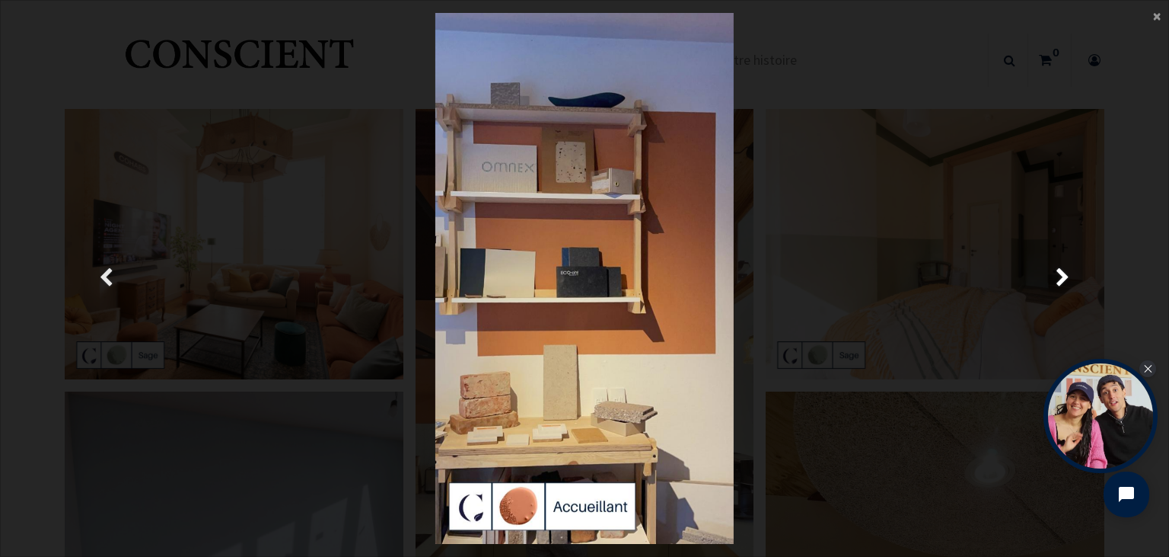
click at [107, 276] on span "Précedent" at bounding box center [106, 278] width 14 height 30
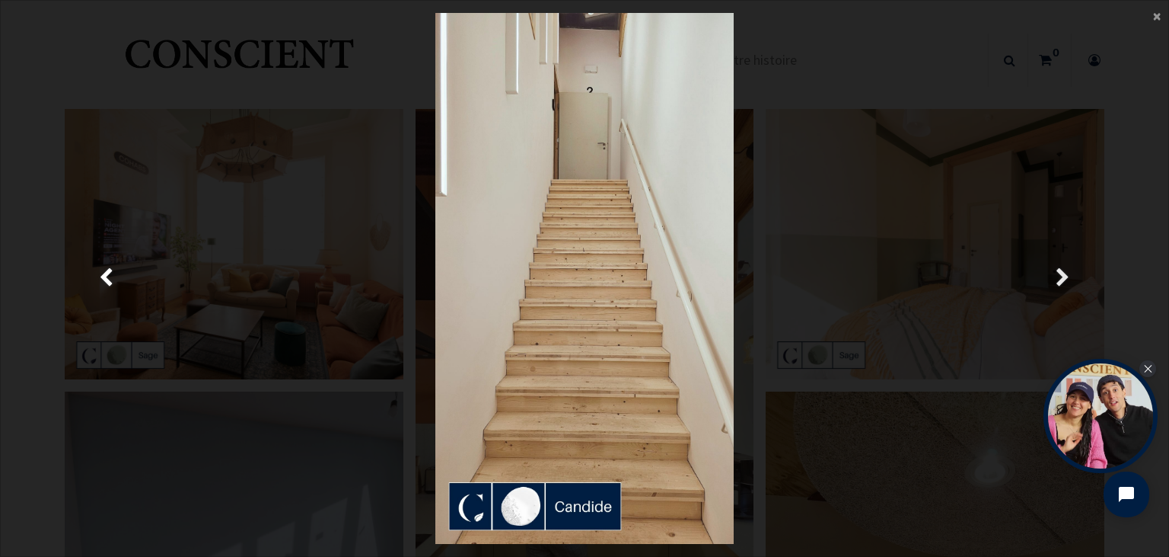
click at [1058, 276] on span "Suivante" at bounding box center [1063, 278] width 14 height 30
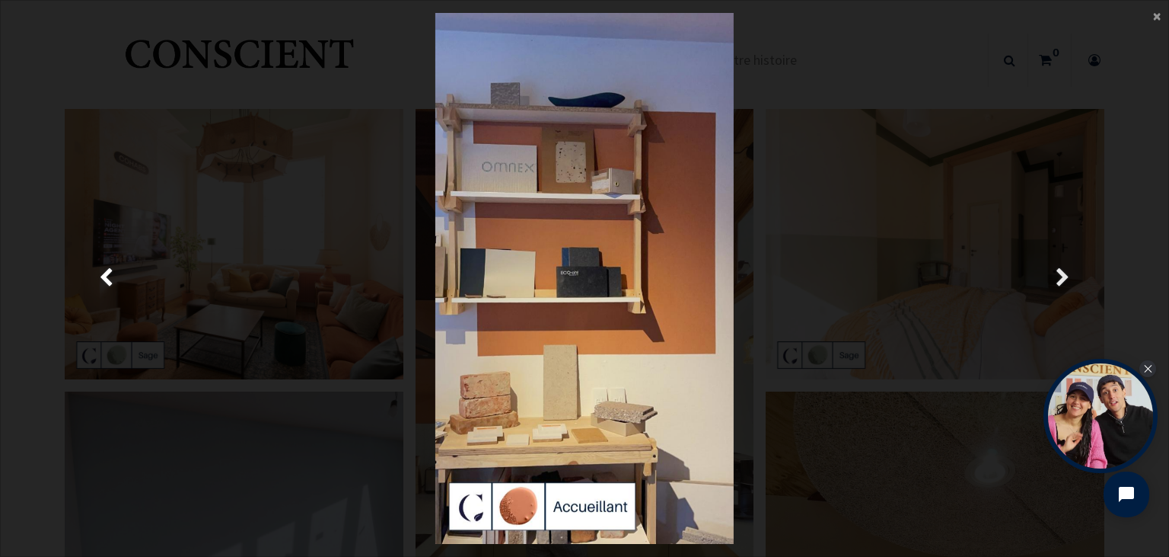
click at [1058, 276] on span "Suivante" at bounding box center [1063, 278] width 14 height 30
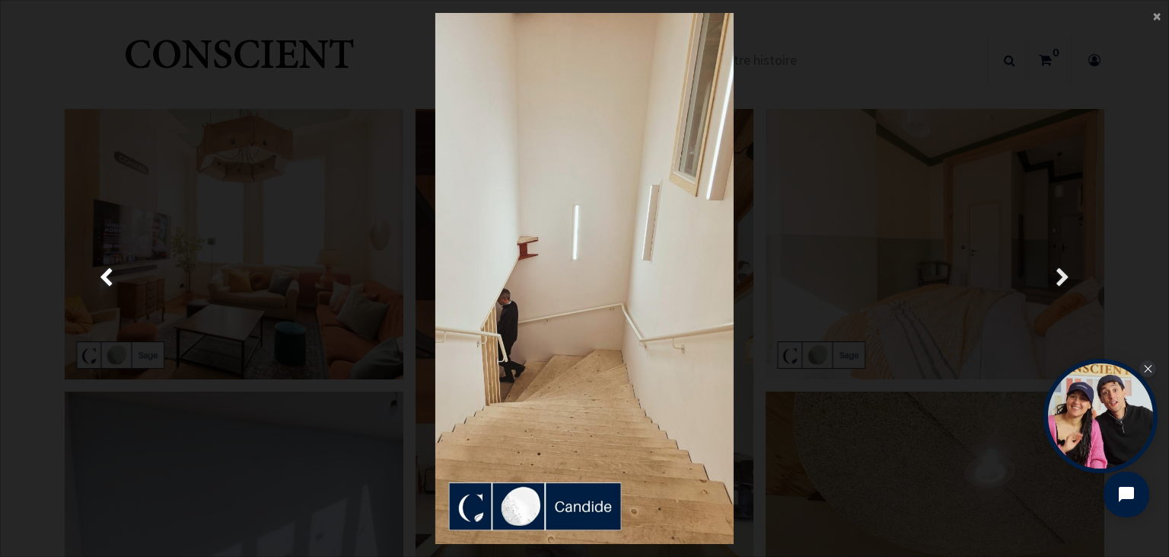
click at [1058, 275] on span "Suivante" at bounding box center [1063, 278] width 14 height 30
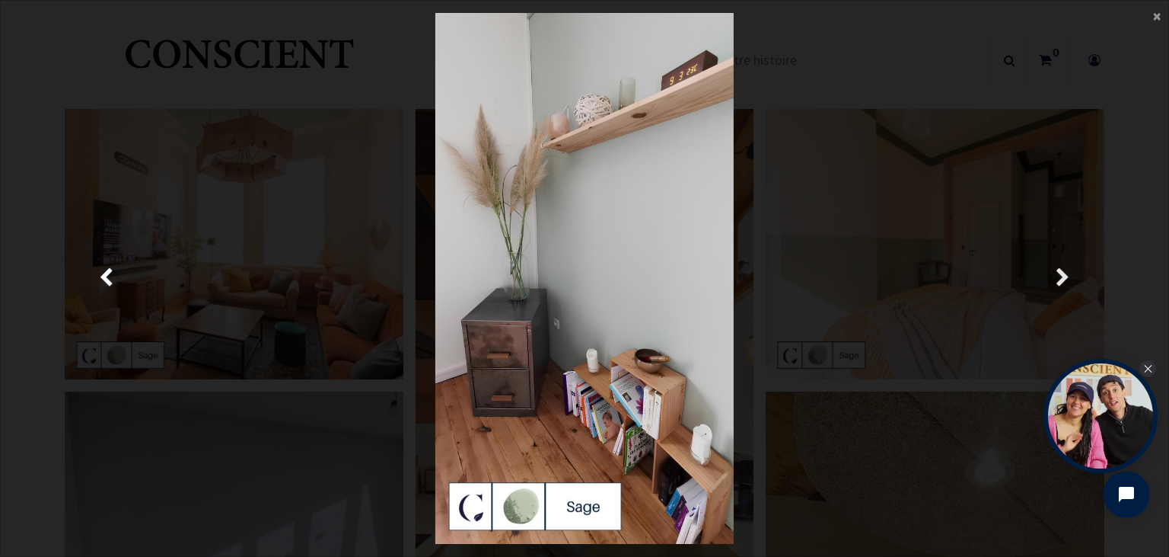
click at [1058, 275] on span "Suivante" at bounding box center [1063, 278] width 14 height 30
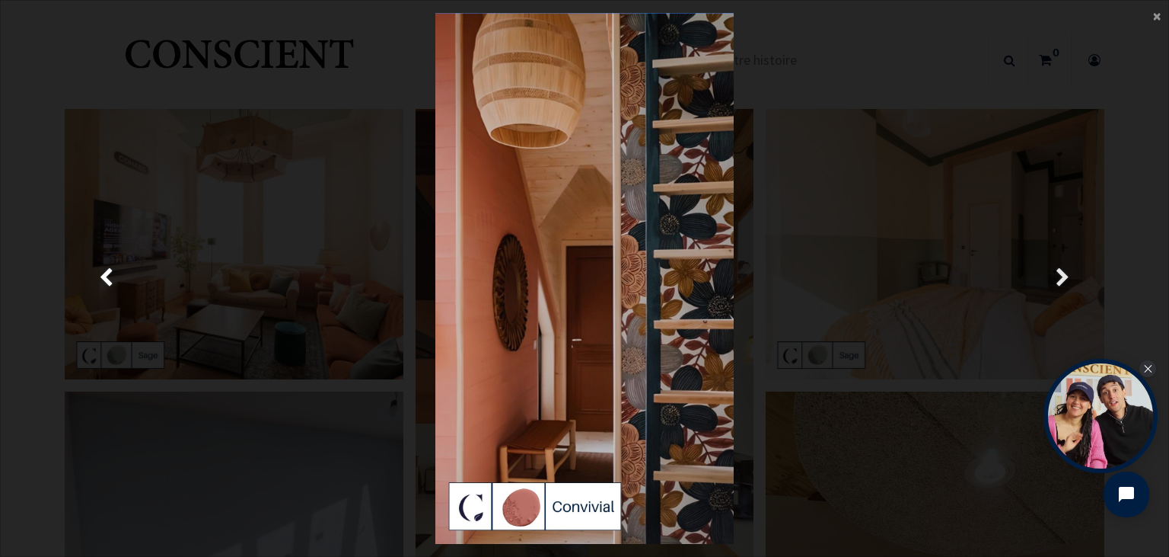
click at [1058, 275] on span "Suivante" at bounding box center [1063, 278] width 14 height 30
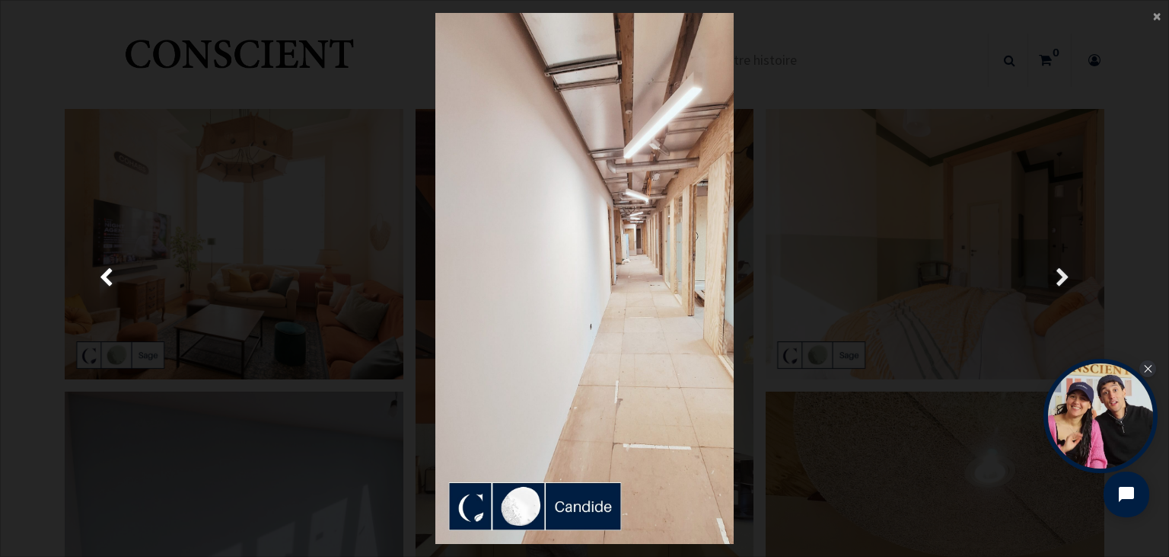
click at [1058, 275] on span "Suivante" at bounding box center [1063, 278] width 14 height 30
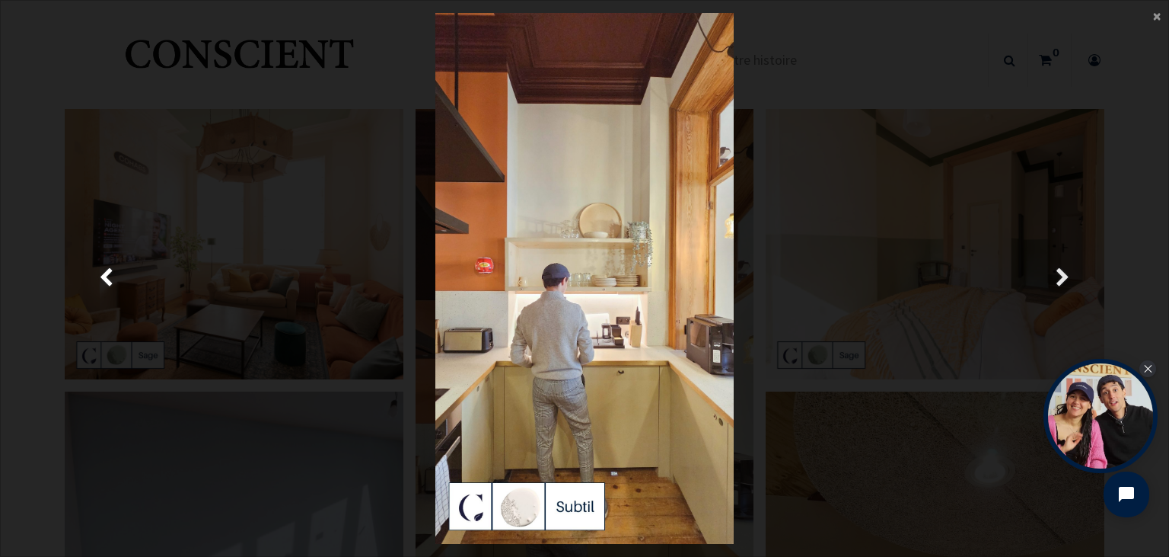
click at [1058, 276] on span "Suivante" at bounding box center [1063, 278] width 14 height 30
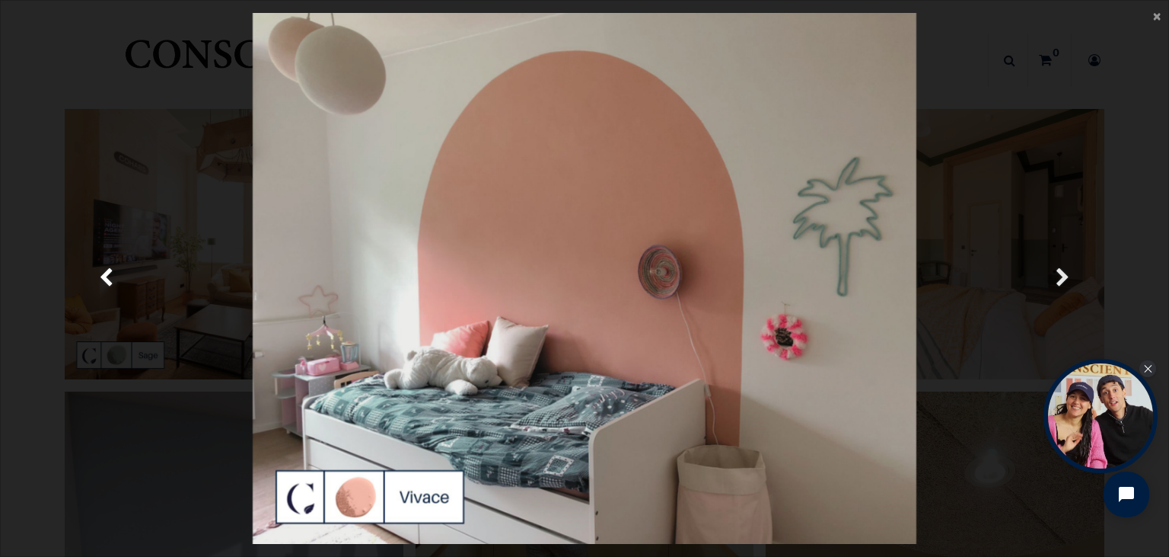
click at [1058, 276] on span "Suivante" at bounding box center [1063, 278] width 14 height 30
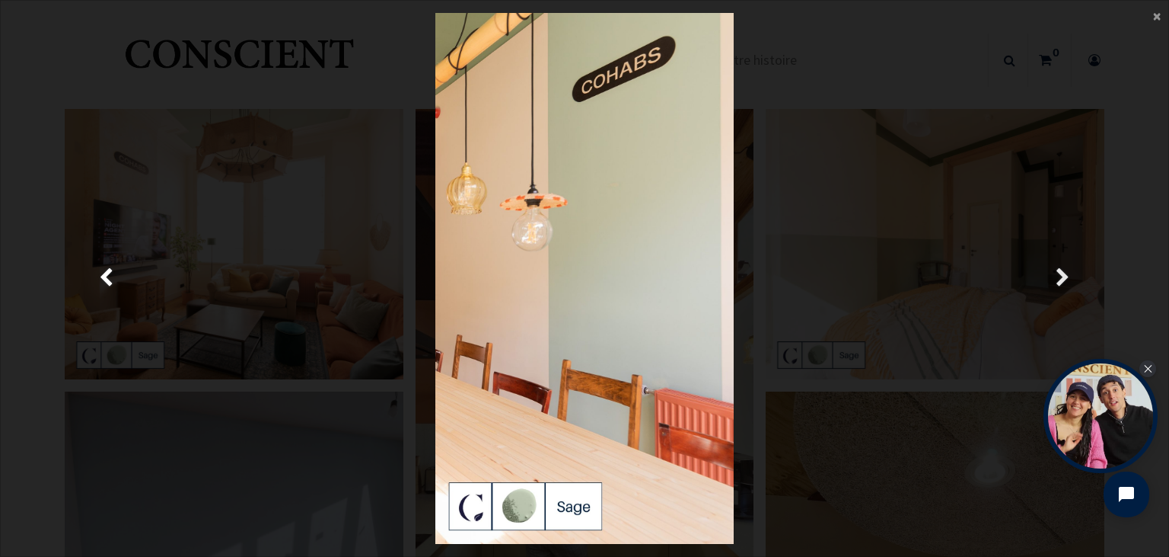
click at [1058, 276] on span "Suivante" at bounding box center [1063, 278] width 14 height 30
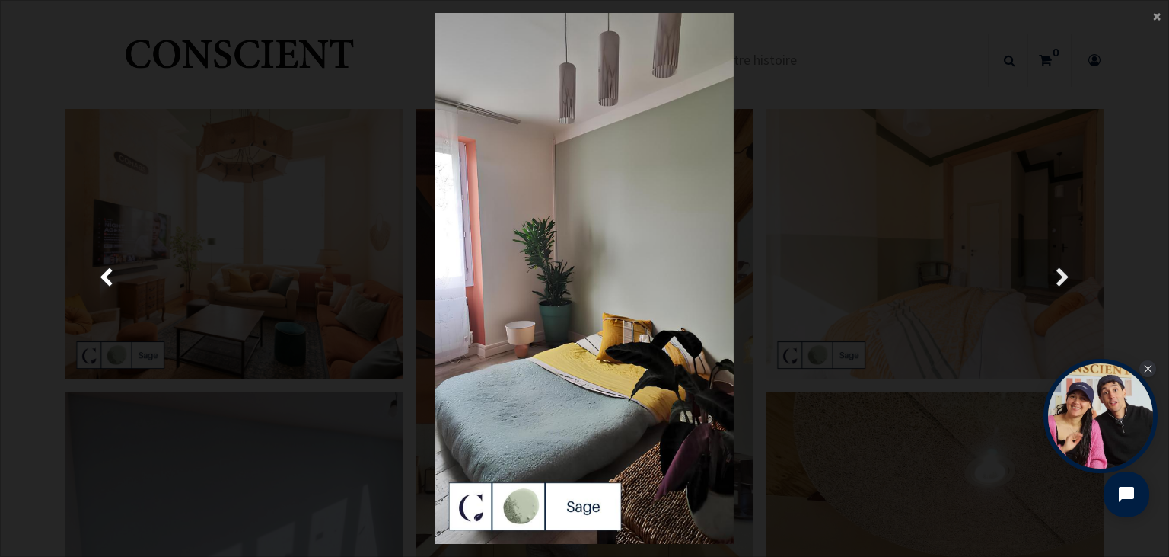
click at [1058, 276] on span "Suivante" at bounding box center [1063, 278] width 14 height 30
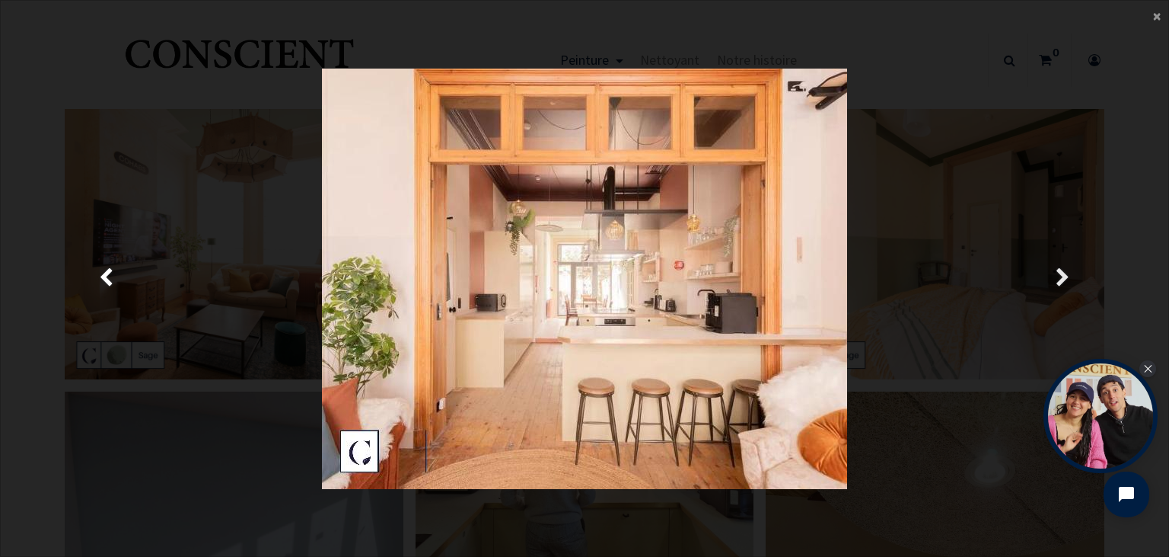
click at [1058, 276] on span "Suivante" at bounding box center [1063, 278] width 14 height 30
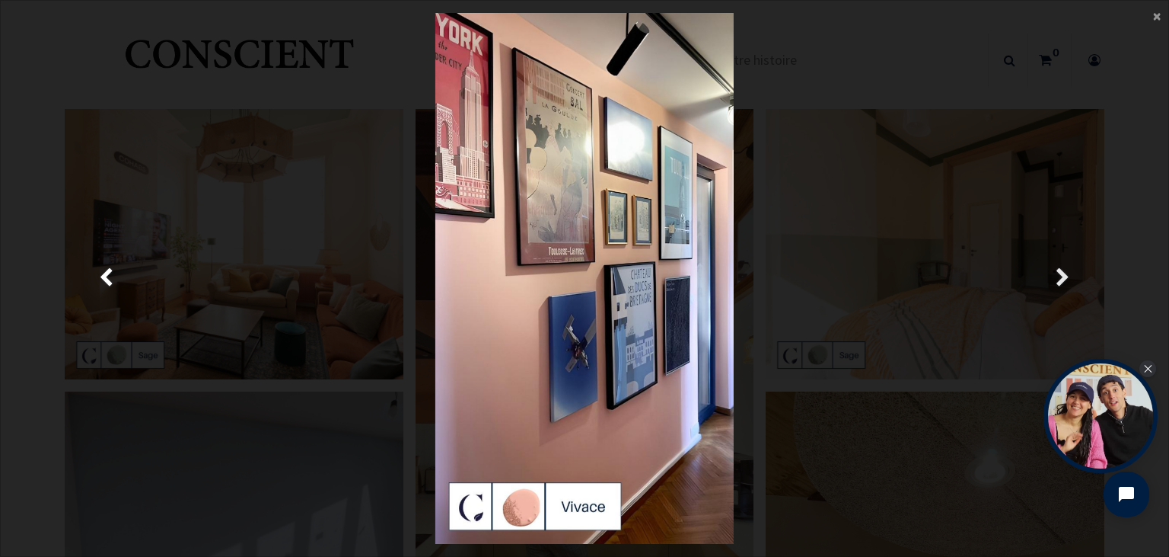
click at [1058, 276] on span "Suivante" at bounding box center [1063, 278] width 14 height 30
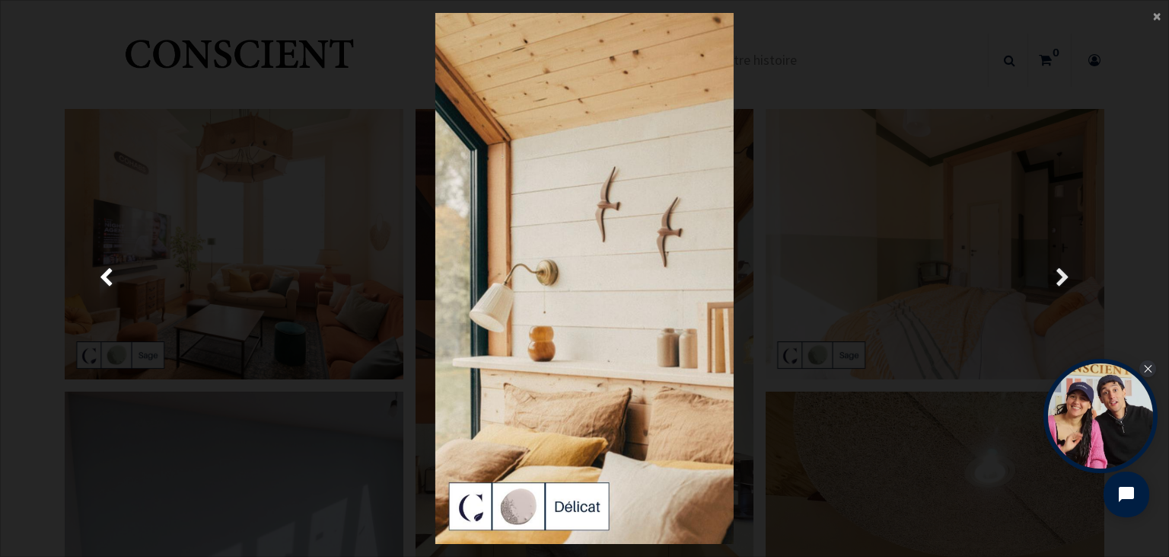
click at [1058, 276] on span "Suivante" at bounding box center [1063, 278] width 14 height 30
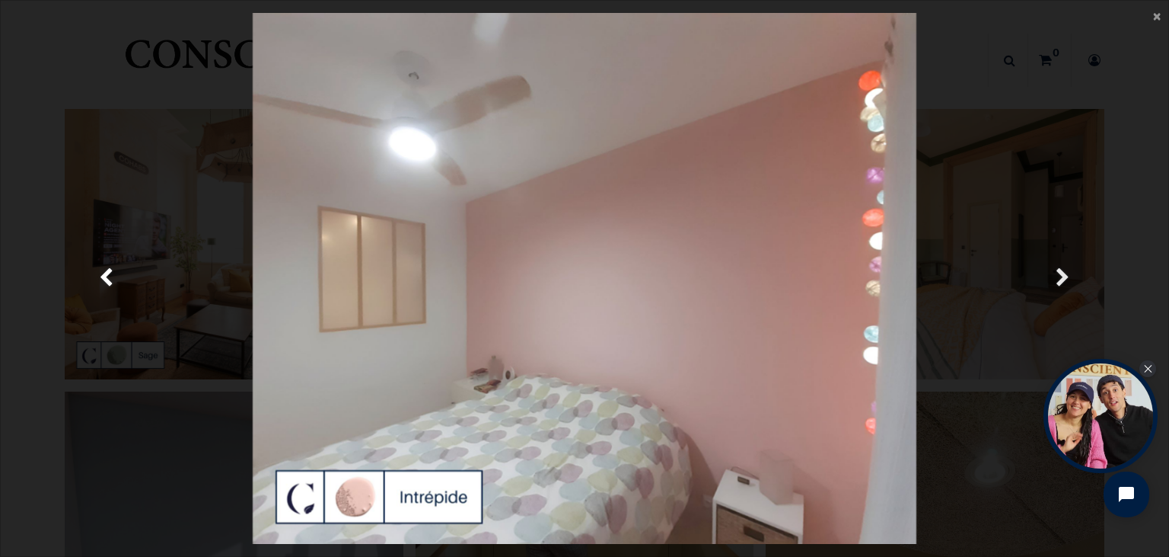
click at [1058, 276] on span "Suivante" at bounding box center [1063, 278] width 14 height 30
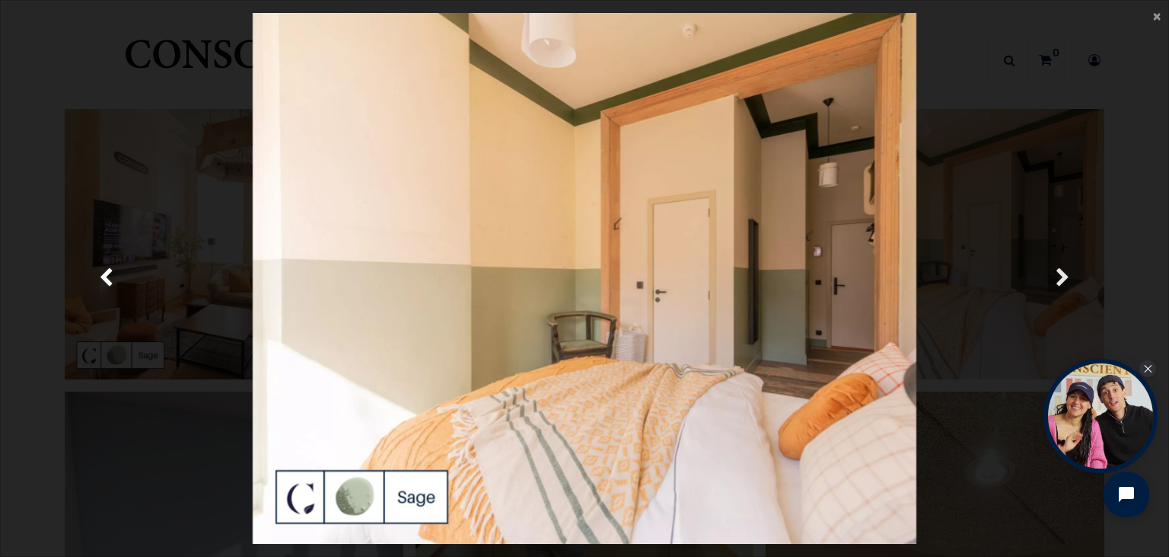
click at [1058, 276] on span "Suivante" at bounding box center [1063, 278] width 14 height 30
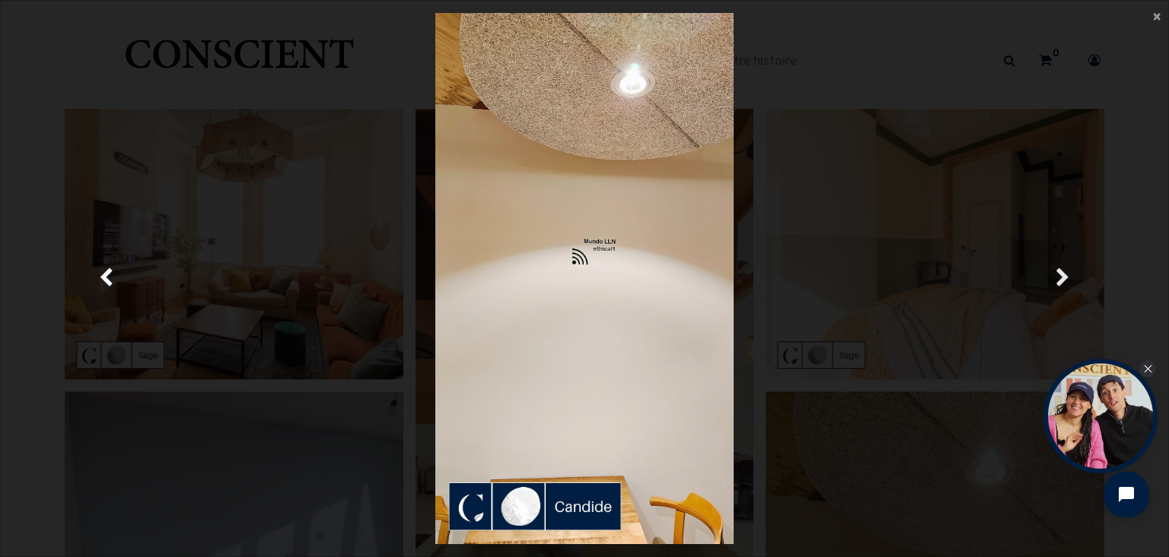
click at [1058, 276] on span "Suivante" at bounding box center [1063, 278] width 14 height 30
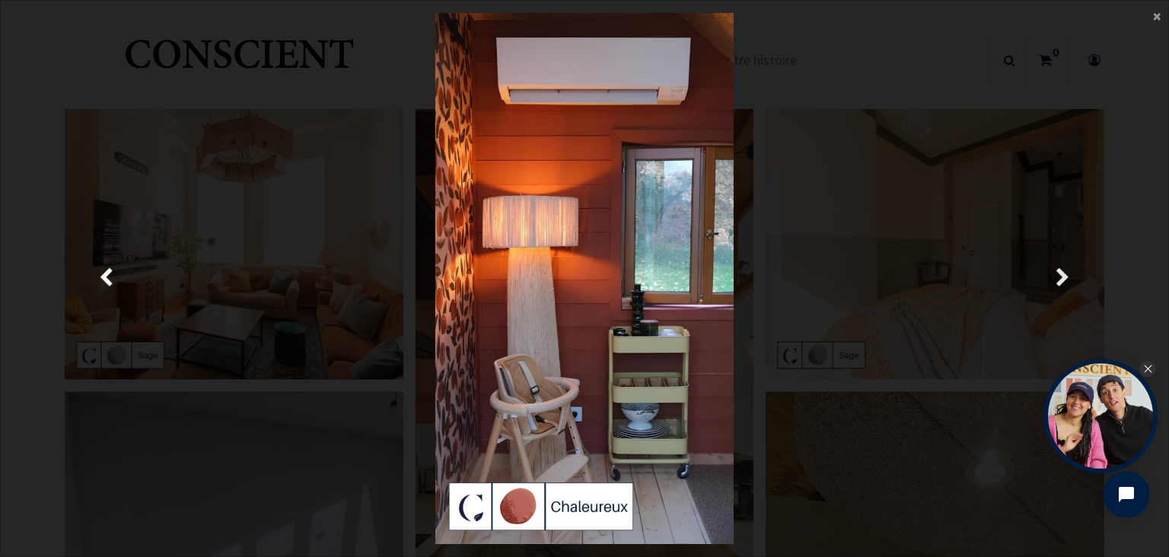
click at [1058, 276] on span "Suivante" at bounding box center [1063, 278] width 14 height 30
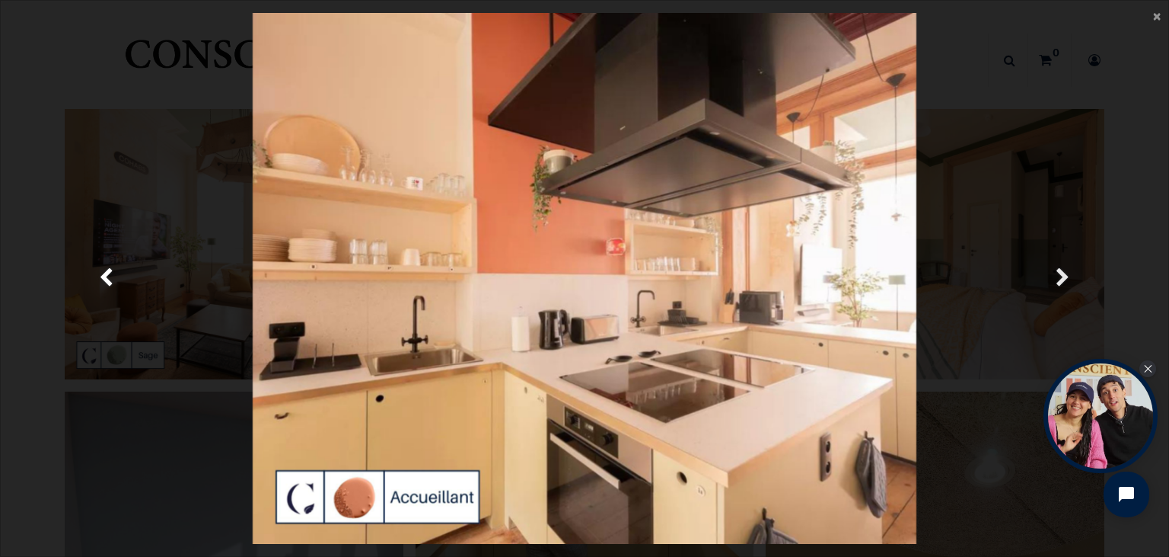
click at [1058, 276] on span "Suivante" at bounding box center [1063, 278] width 14 height 30
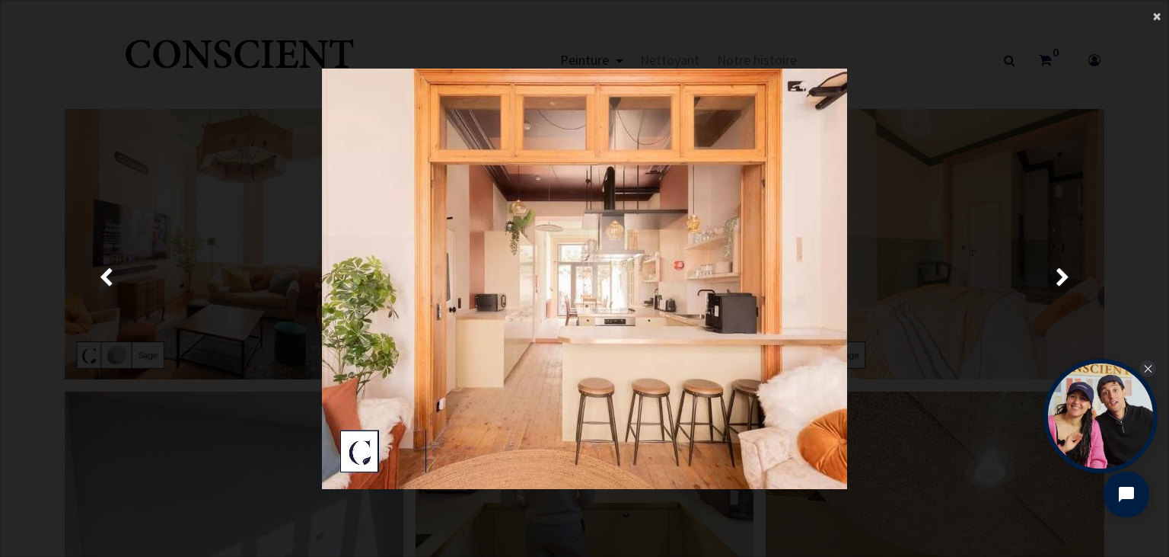
click at [1154, 19] on span "×" at bounding box center [1157, 15] width 8 height 21
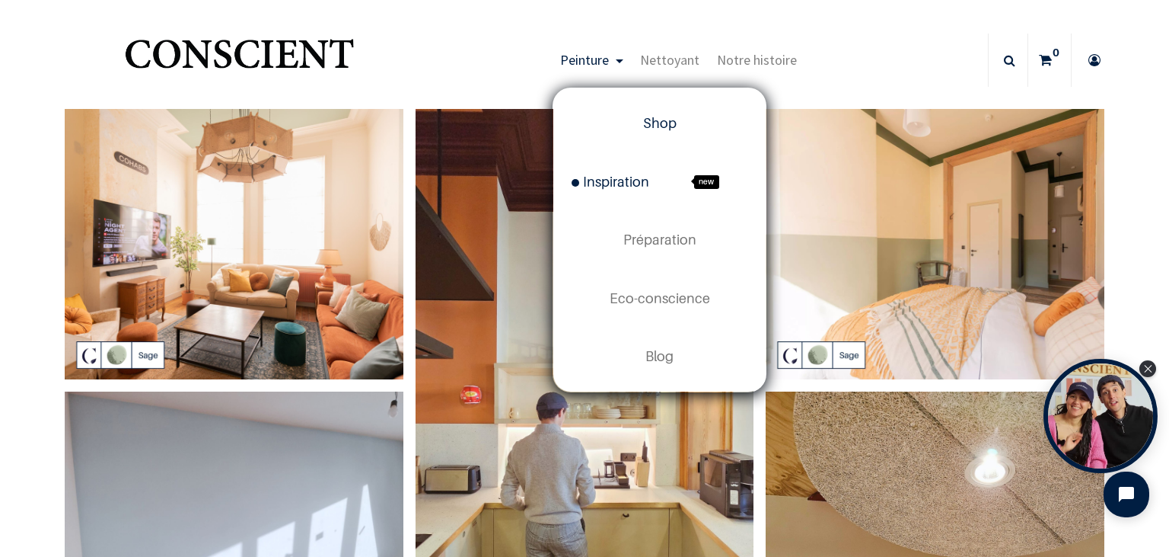
click at [662, 123] on span "Shop" at bounding box center [659, 123] width 33 height 16
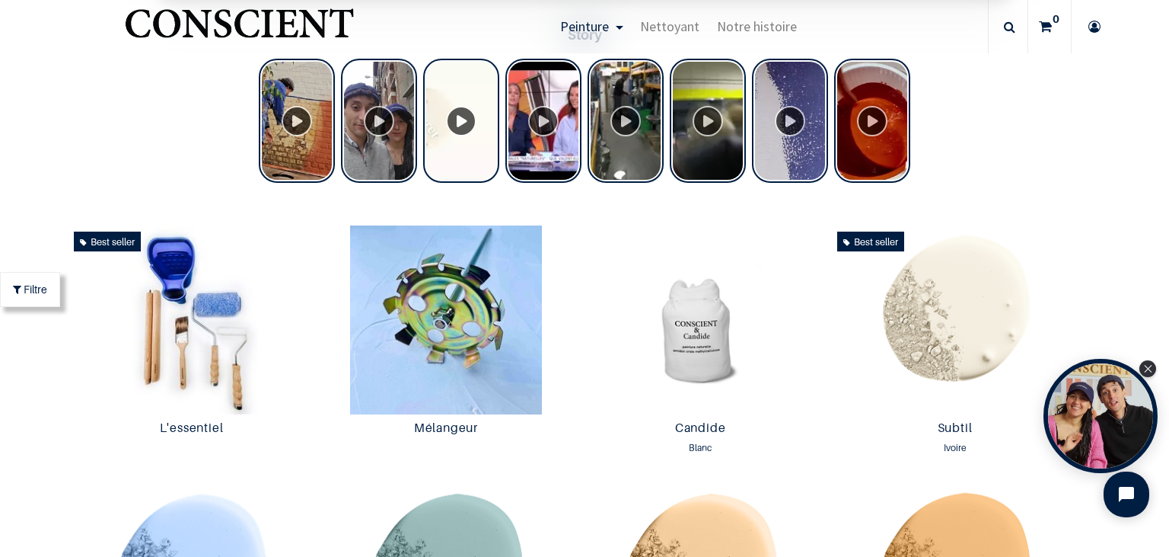
scroll to position [614, 0]
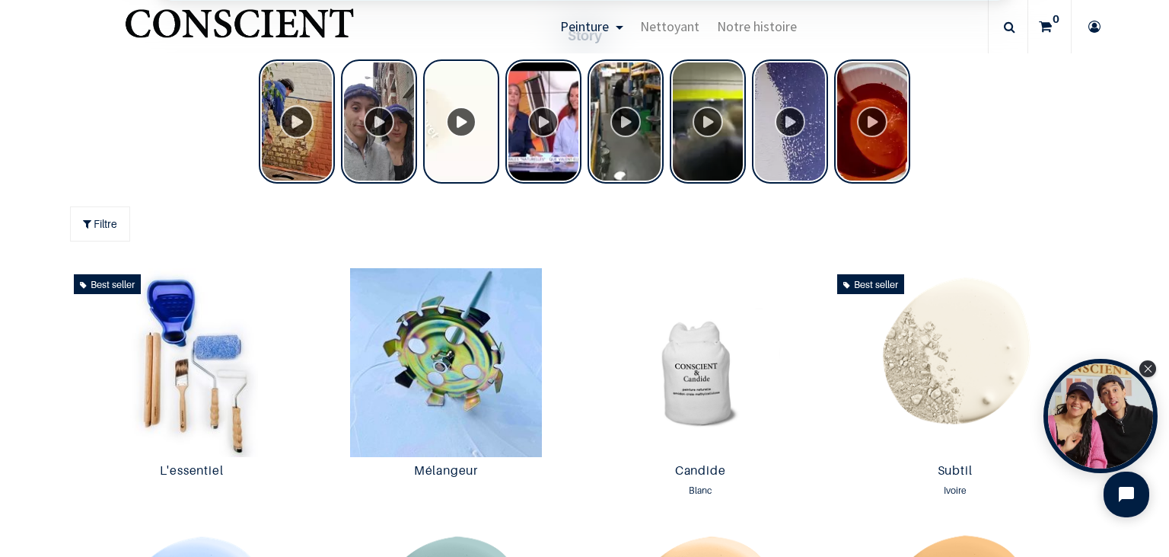
click at [295, 120] on div "Tolstoy Stories" at bounding box center [297, 121] width 76 height 124
